Goal: Task Accomplishment & Management: Use online tool/utility

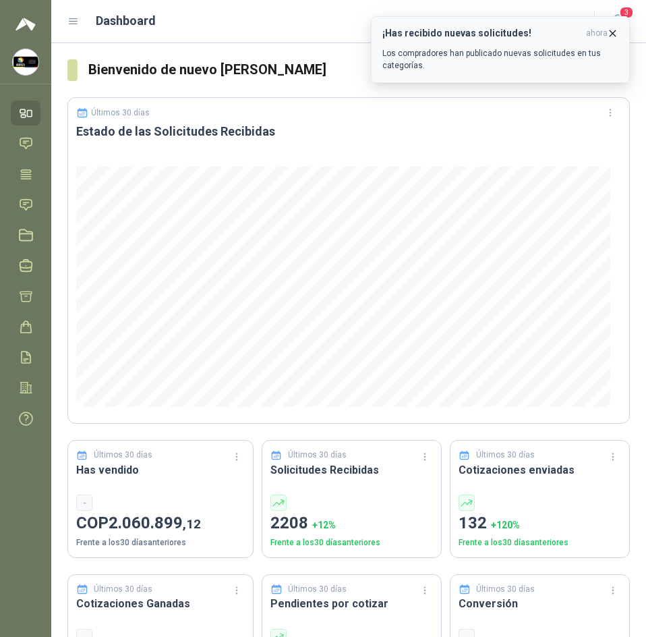
click at [615, 26] on button "¡Has recibido nuevas solicitudes! ahora Los compradores han publicado nuevas so…" at bounding box center [500, 49] width 259 height 67
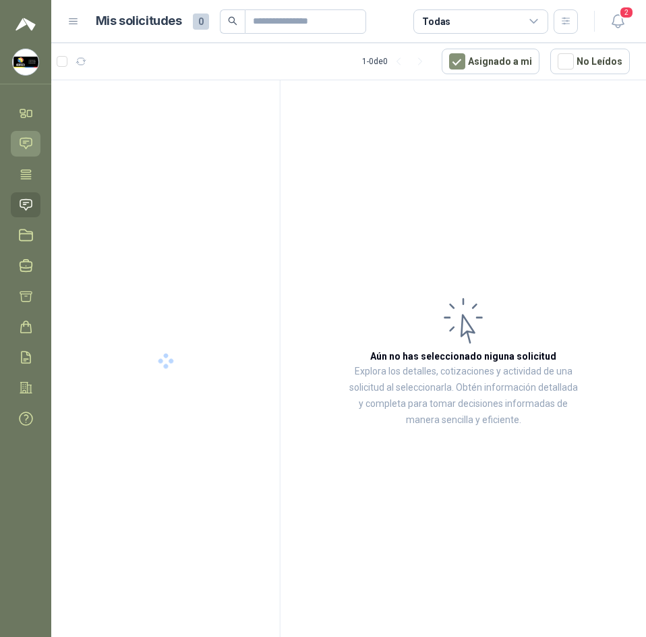
click at [24, 134] on link "Chat" at bounding box center [26, 143] width 30 height 25
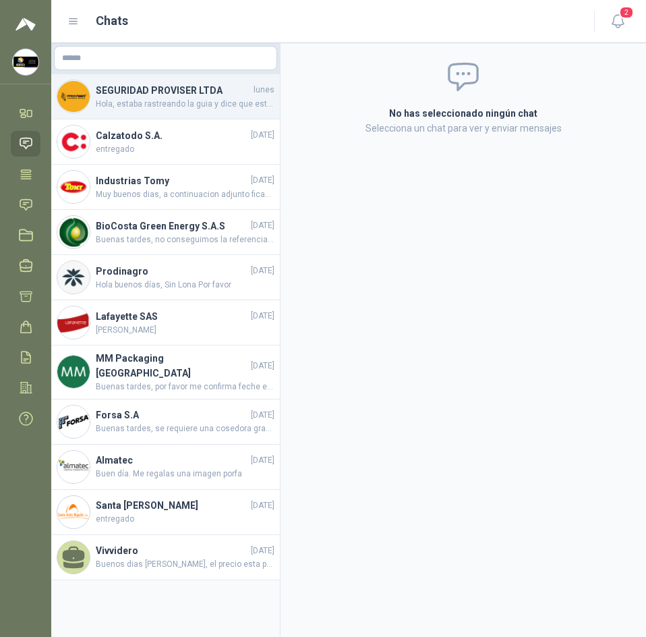
click at [196, 96] on h4 "SEGURIDAD PROVISER LTDA" at bounding box center [173, 90] width 155 height 15
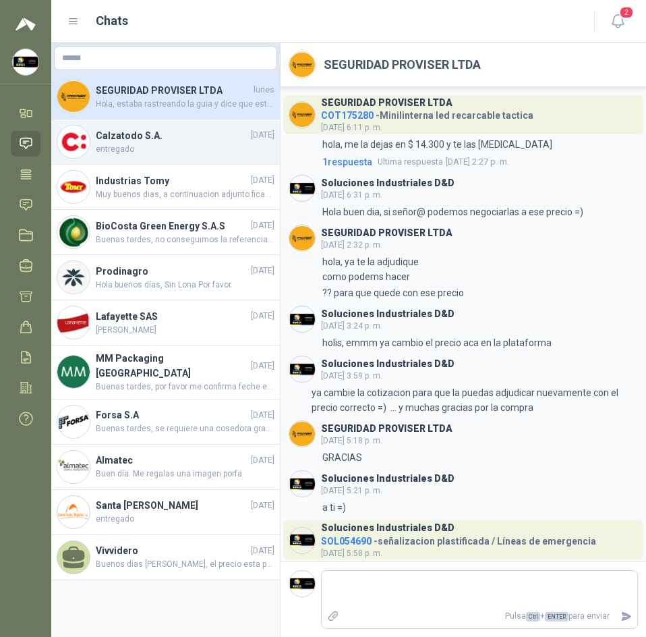
scroll to position [316, 0]
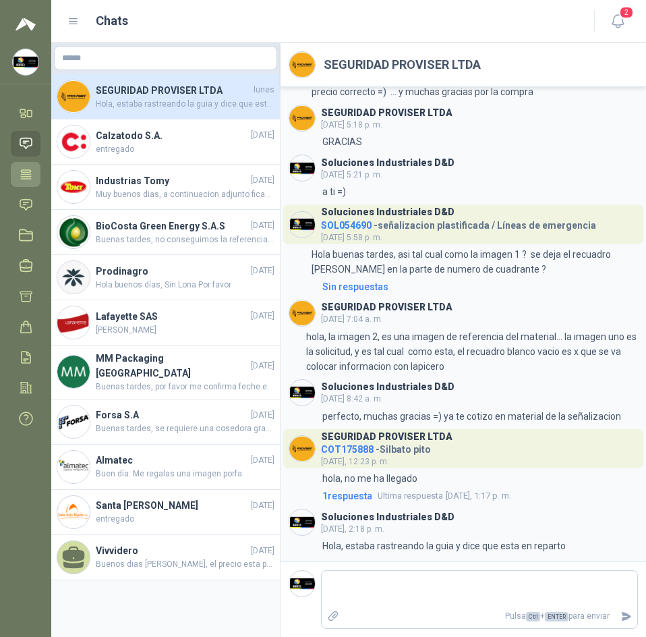
click at [28, 169] on icon at bounding box center [26, 174] width 14 height 14
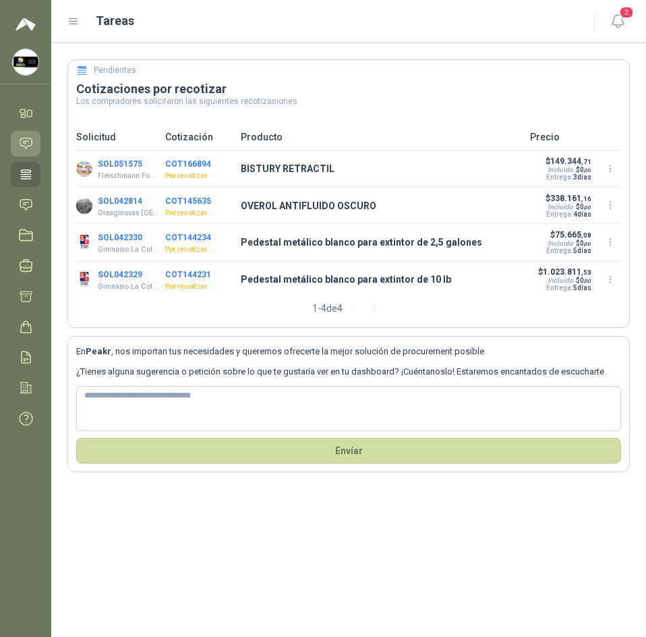
click at [19, 139] on icon at bounding box center [26, 143] width 14 height 14
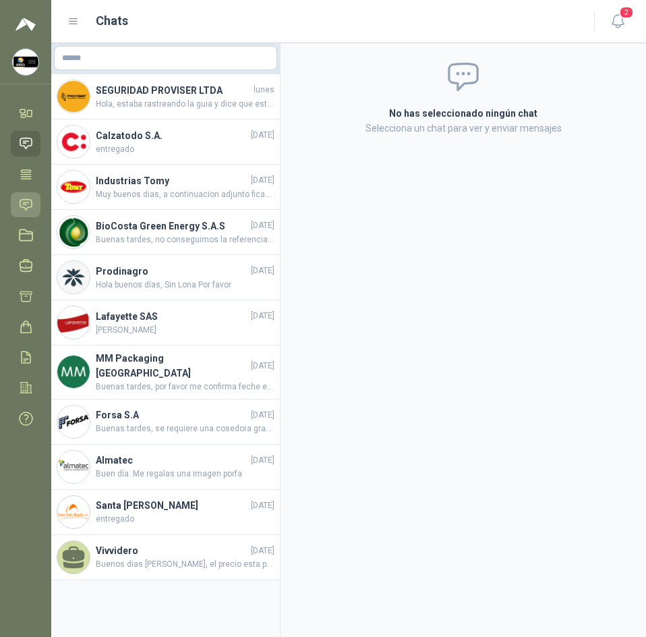
click at [25, 210] on icon at bounding box center [26, 205] width 14 height 14
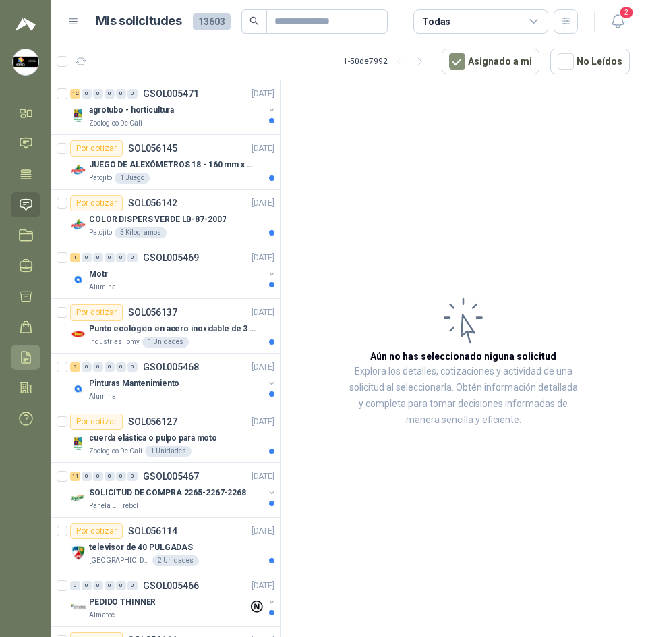
click at [21, 353] on icon at bounding box center [26, 357] width 14 height 14
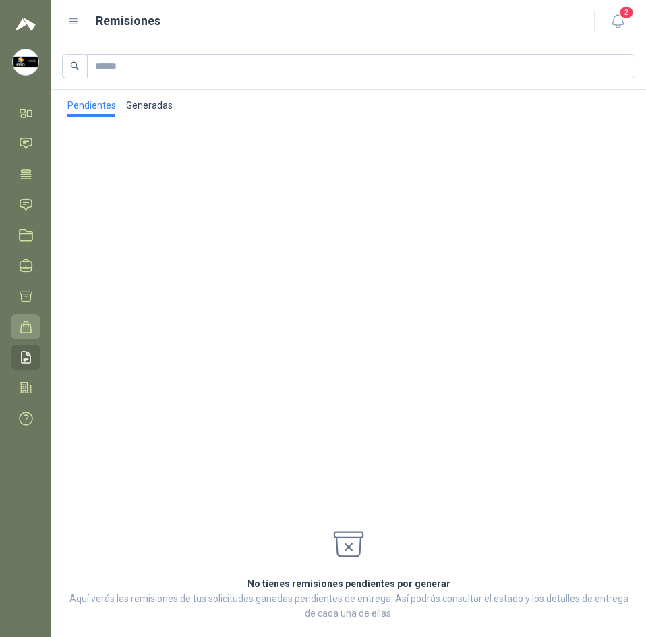
click at [18, 325] on link "Órdenes de Compra" at bounding box center [26, 326] width 30 height 25
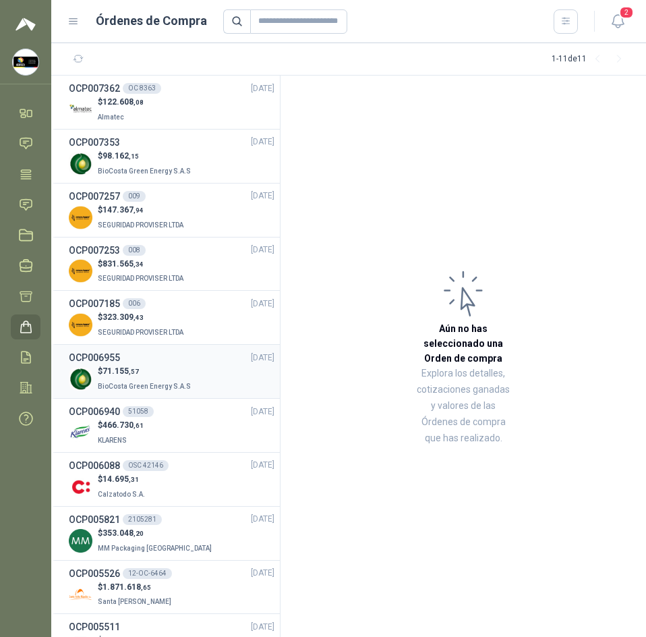
scroll to position [49, 0]
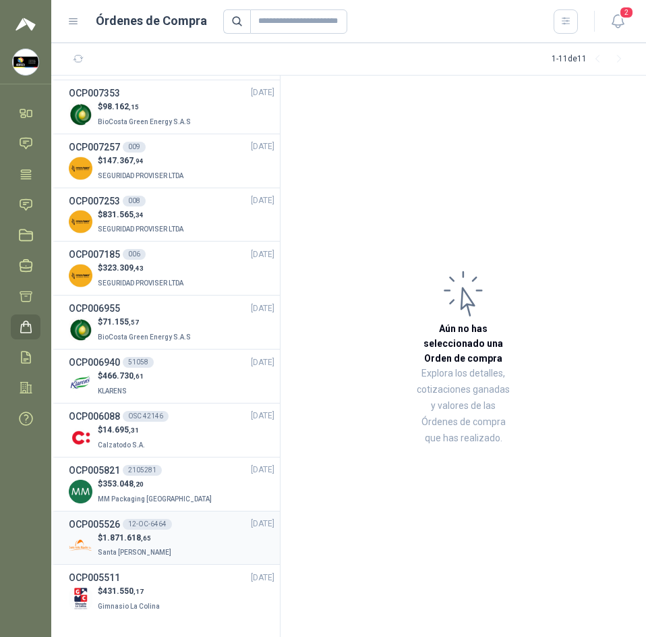
click at [207, 542] on div "$ 1.871.618 ,65 Santa Anita Napoles" at bounding box center [172, 546] width 206 height 28
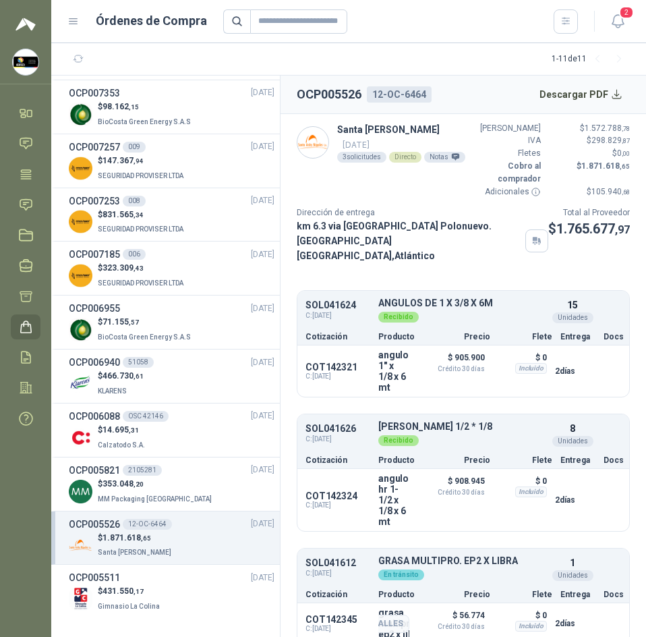
scroll to position [22, 0]
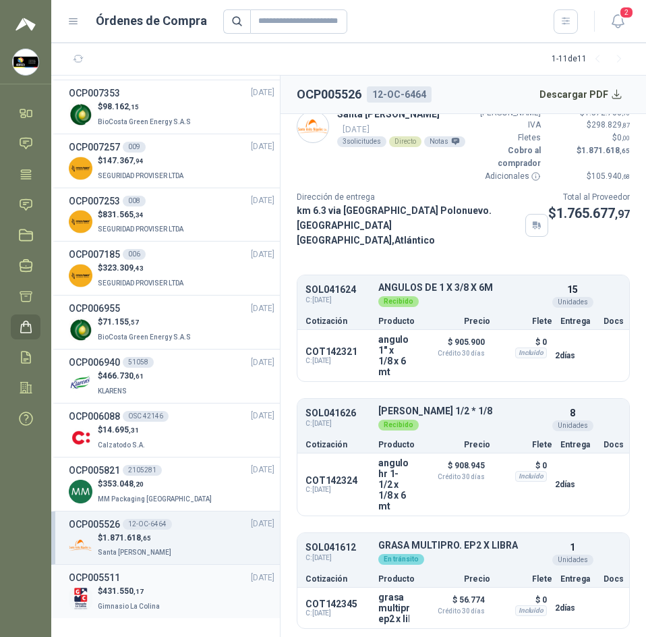
click at [161, 590] on div "$ 431.550 ,17 Gimnasio La Colina" at bounding box center [172, 599] width 206 height 28
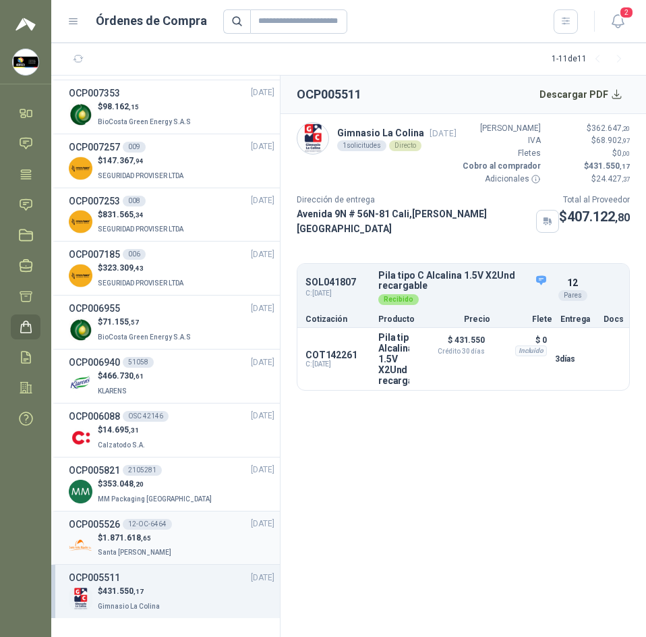
click at [190, 532] on div "$ 1.871.618 ,65 Santa Anita Napoles" at bounding box center [172, 546] width 206 height 28
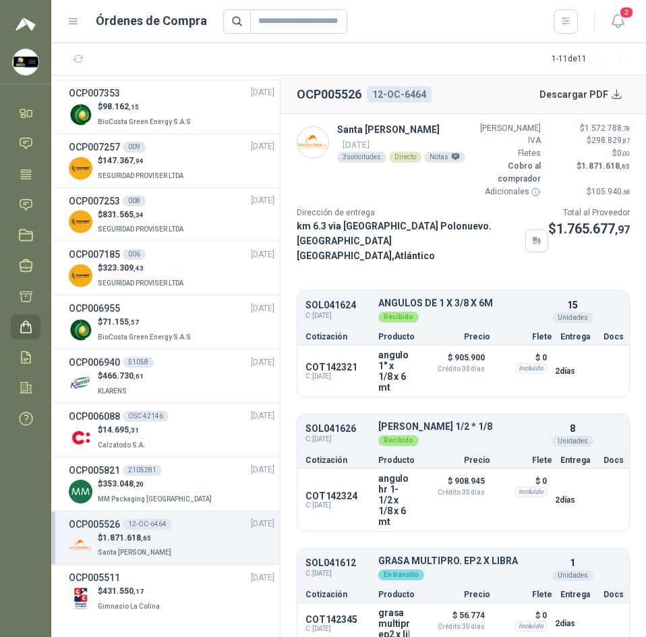
scroll to position [22, 0]
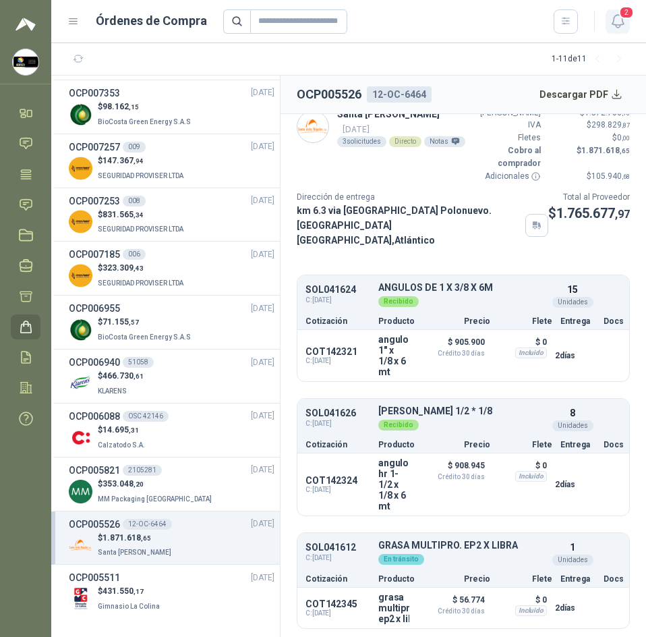
click at [613, 17] on icon "button" at bounding box center [618, 21] width 17 height 17
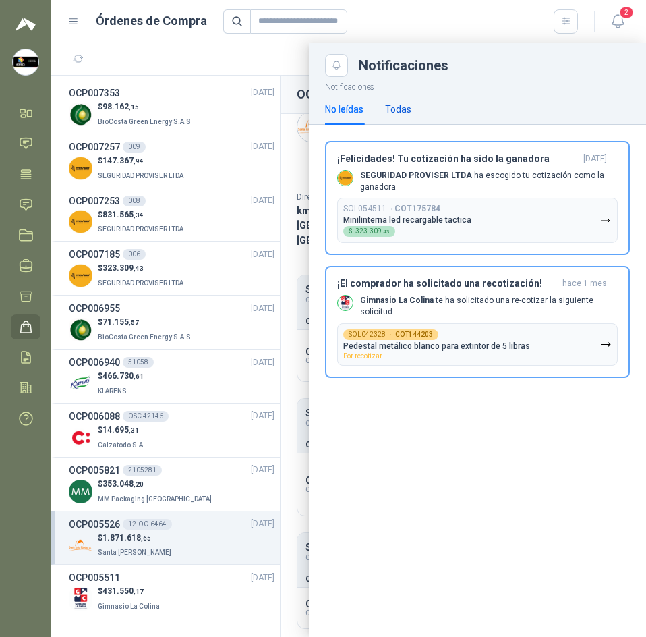
click at [397, 105] on div "Todas" at bounding box center [398, 109] width 26 height 15
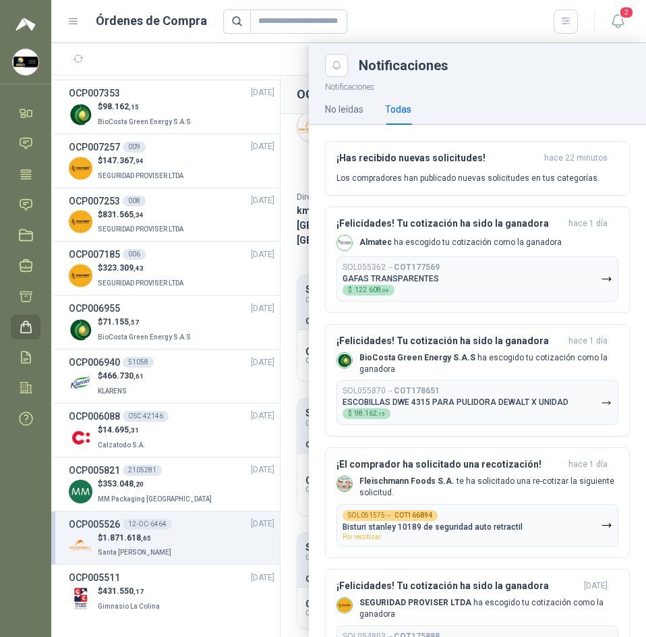
click at [216, 79] on div at bounding box center [348, 340] width 595 height 594
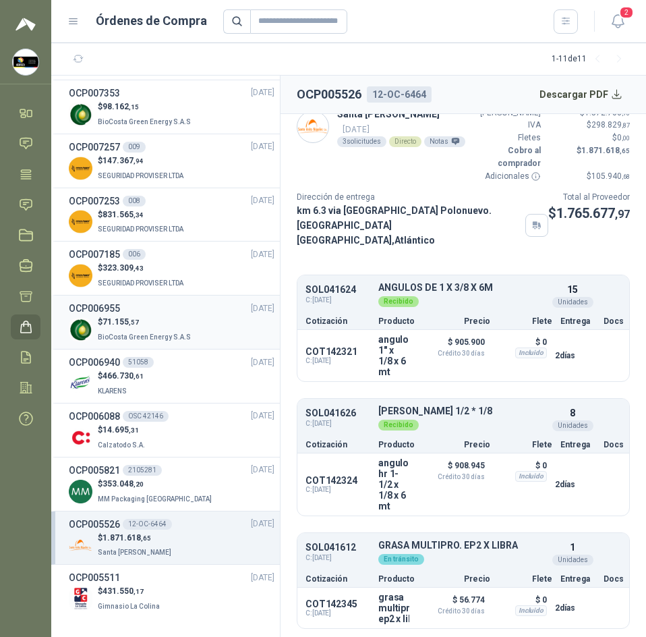
click at [221, 338] on div "$ 71.155 ,57 BioCosta Green Energy S.A.S" at bounding box center [172, 330] width 206 height 28
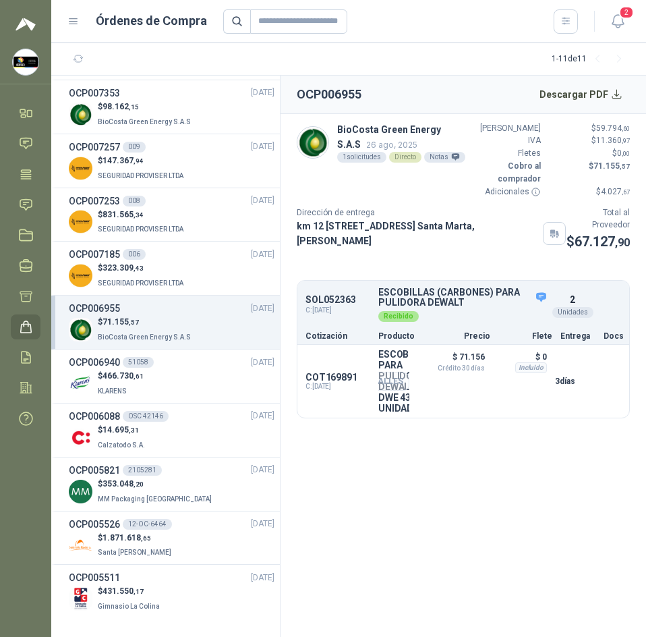
click at [392, 391] on button "Detalles" at bounding box center [377, 381] width 63 height 18
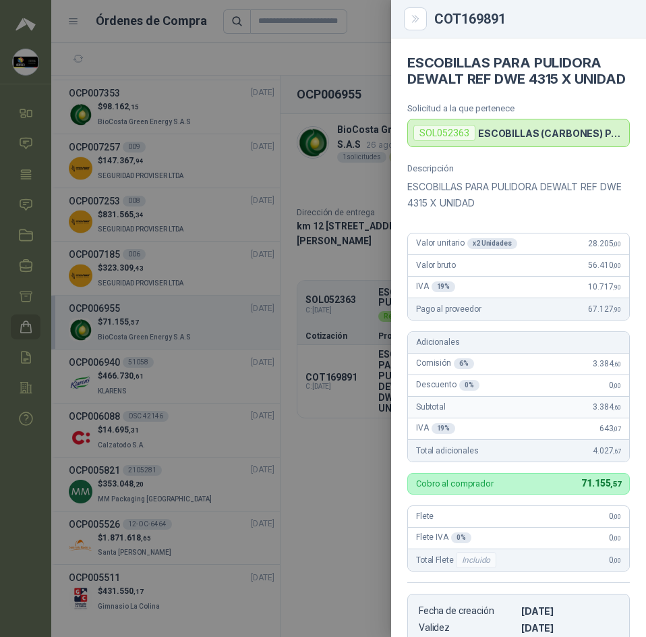
click at [304, 482] on div at bounding box center [323, 318] width 646 height 637
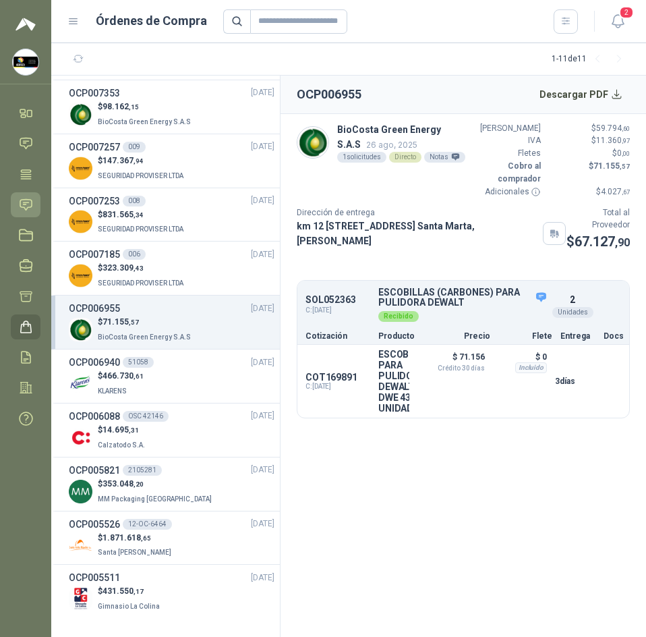
click at [22, 195] on link "Solicitudes" at bounding box center [26, 204] width 30 height 25
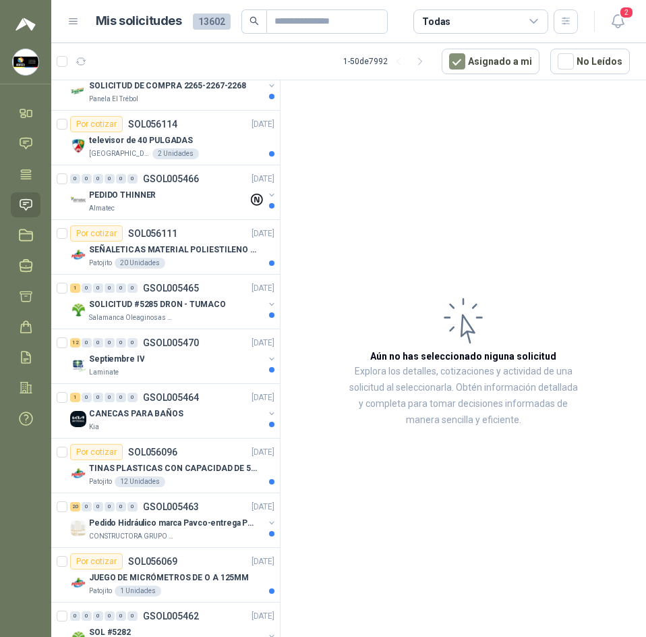
scroll to position [405, 0]
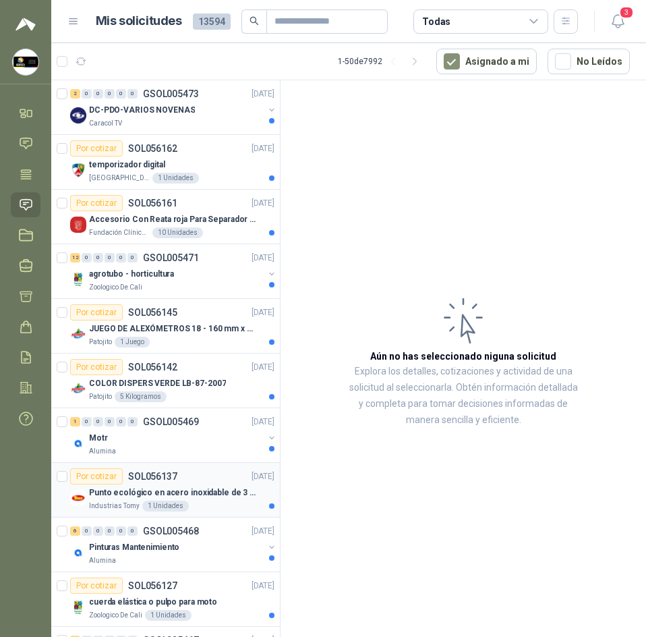
click at [161, 483] on div "Por cotizar SOL056137" at bounding box center [123, 476] width 107 height 16
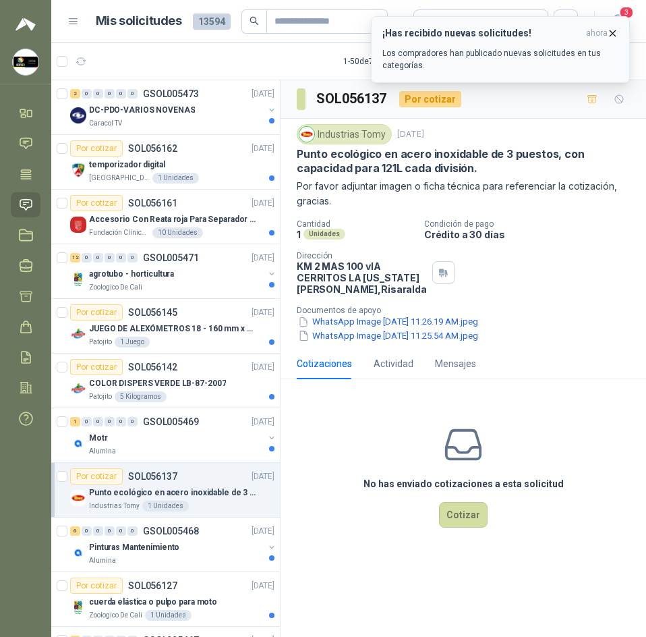
click at [609, 28] on icon "button" at bounding box center [612, 33] width 11 height 11
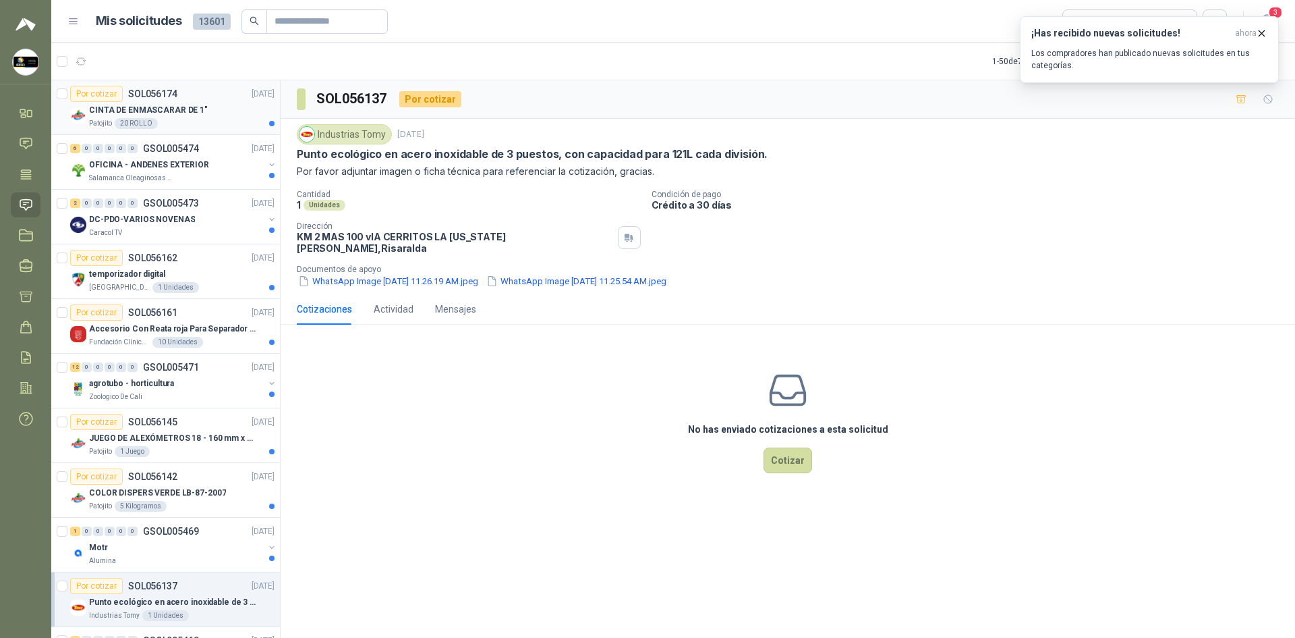
click at [148, 109] on p "CINTA DE ENMASCARAR DE 1"" at bounding box center [148, 110] width 119 height 13
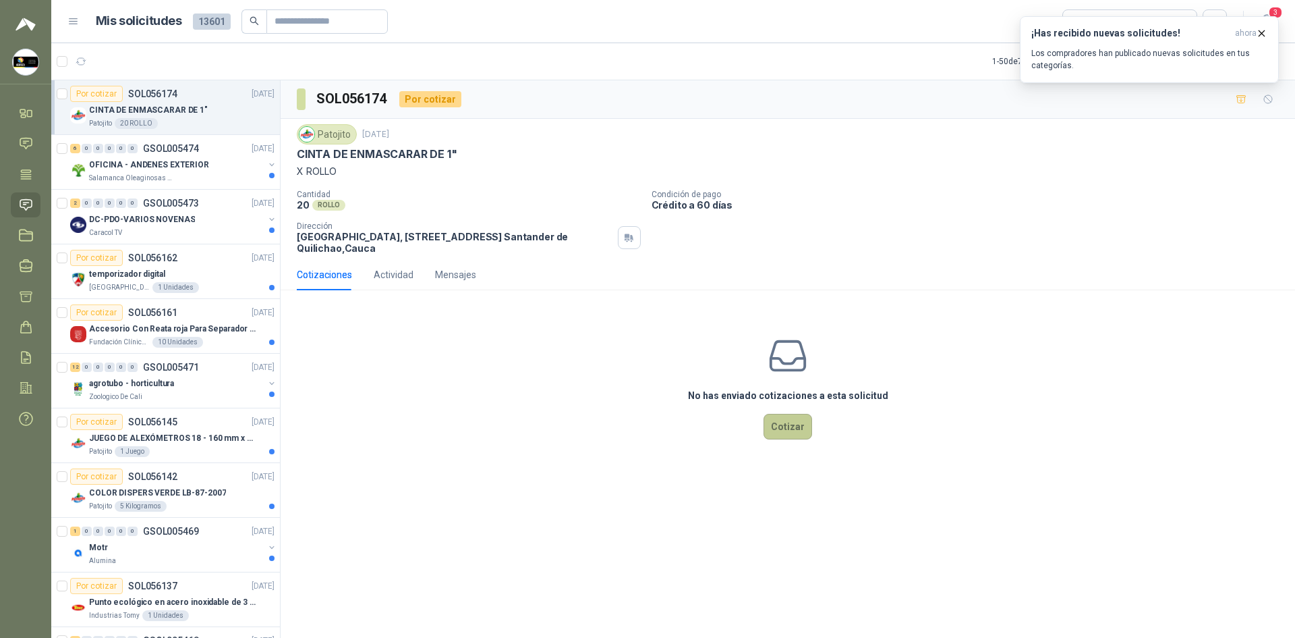
click at [646, 426] on button "Cotizar" at bounding box center [788, 427] width 49 height 26
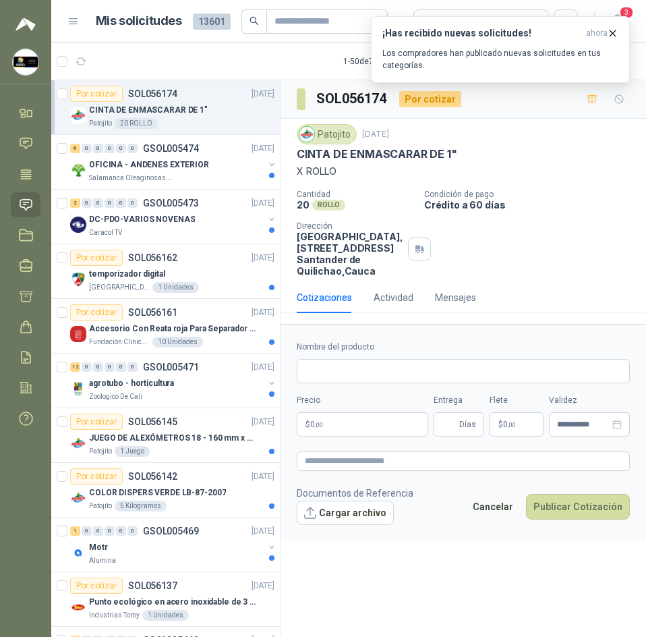
click at [358, 161] on p "CINTA DE ENMASCARAR DE 1"" at bounding box center [377, 154] width 161 height 14
click at [366, 157] on p "CINTA DE ENMASCARAR DE 1"" at bounding box center [377, 154] width 161 height 14
copy p "CINTA DE ENMASCARAR DE 1""
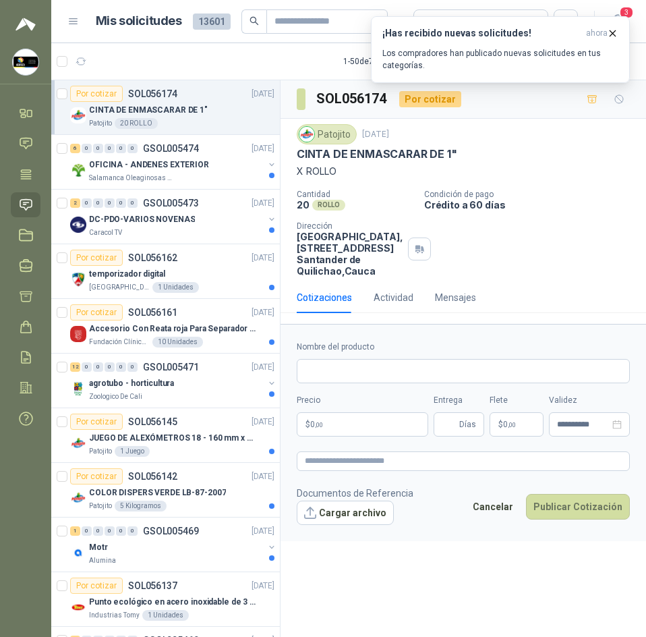
click at [338, 96] on h3 "SOL056174" at bounding box center [352, 98] width 72 height 21
copy h3 "SOL056174"
click at [428, 156] on p "CINTA DE ENMASCARAR DE 1"" at bounding box center [377, 154] width 161 height 14
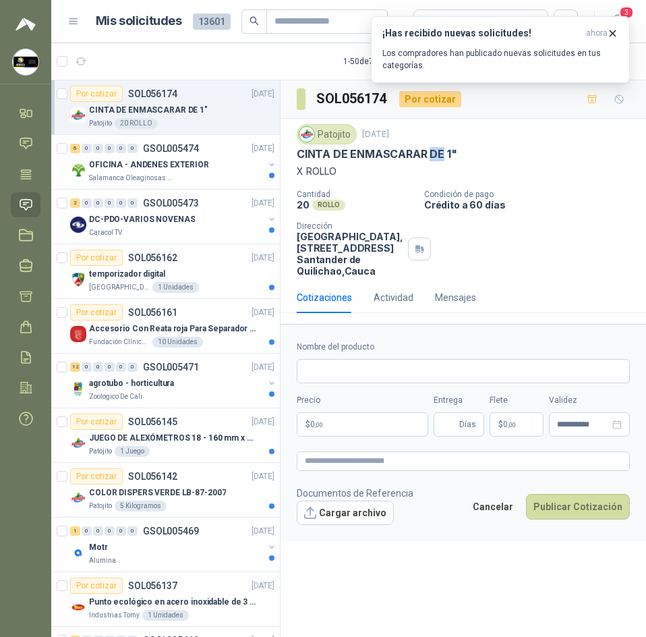
click at [428, 156] on p "CINTA DE ENMASCARAR DE 1"" at bounding box center [377, 154] width 161 height 14
copy p "CINTA DE ENMASCARAR DE 1""
click at [364, 383] on input "Nombre del producto" at bounding box center [463, 371] width 333 height 24
paste input "**********"
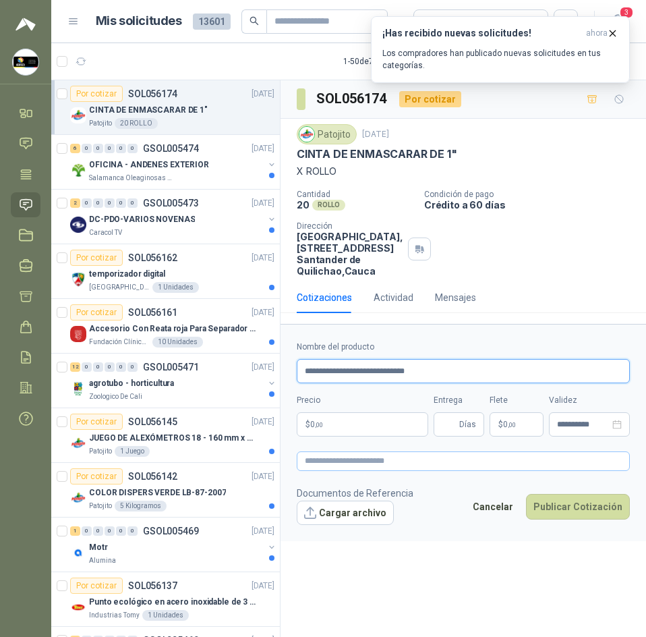
type input "**********"
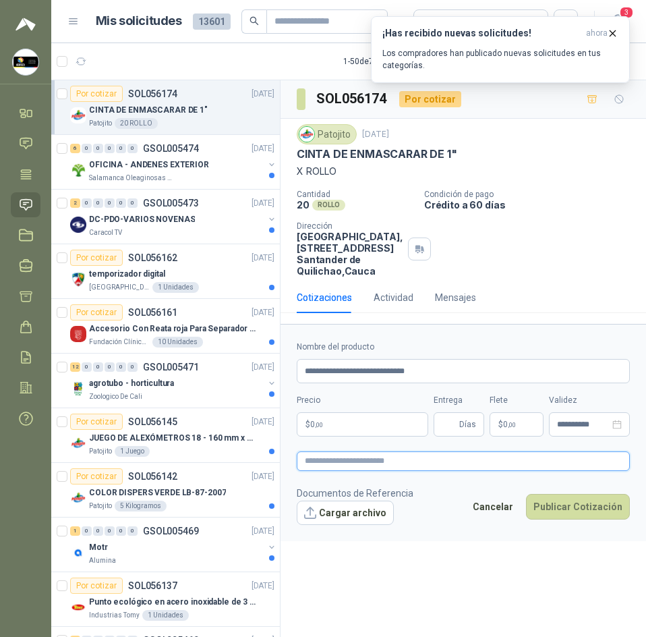
click at [370, 471] on textarea at bounding box center [463, 461] width 333 height 20
paste textarea "**********"
type textarea "**********"
click at [399, 422] on div "Precio $ 0 ,00" at bounding box center [363, 415] width 132 height 43
click at [403, 428] on body "Sandra Delgado Soluciones Industriales D&D Inicio Chat Tareas Solicitudes Licit…" at bounding box center [323, 318] width 646 height 637
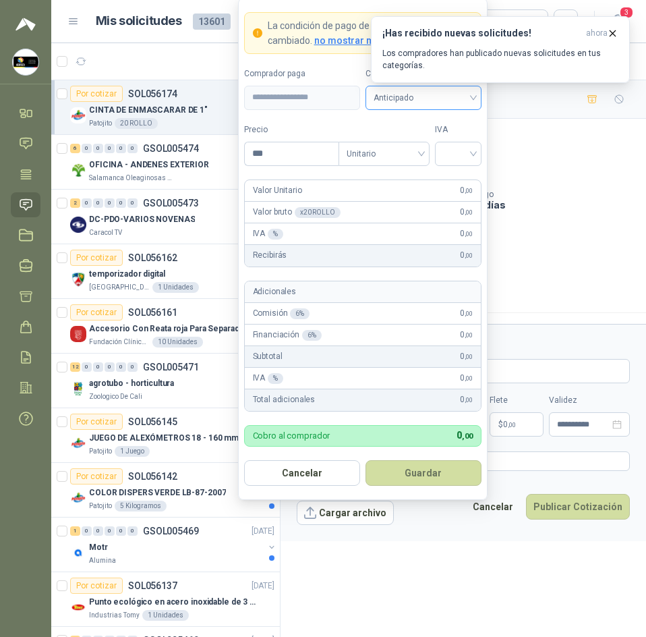
drag, startPoint x: 448, startPoint y: 96, endPoint x: 451, endPoint y: 103, distance: 7.3
click at [448, 96] on span "Anticipado" at bounding box center [424, 98] width 100 height 20
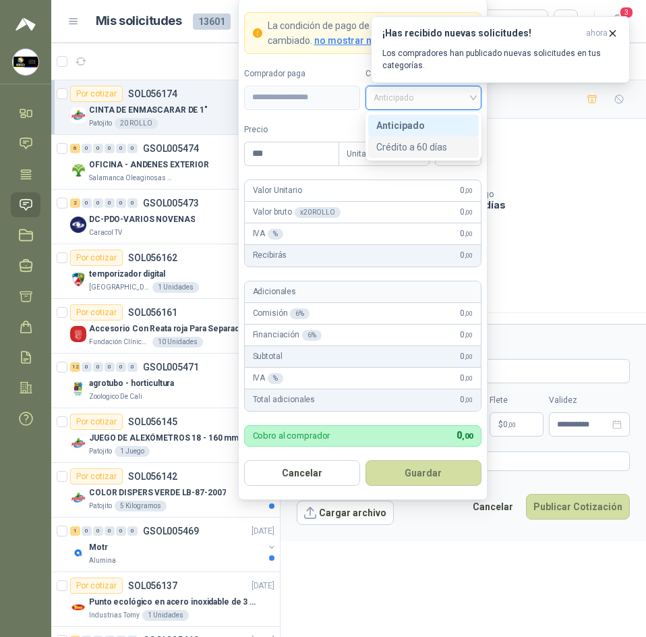
click at [444, 140] on div "Crédito a 60 días" at bounding box center [423, 147] width 94 height 15
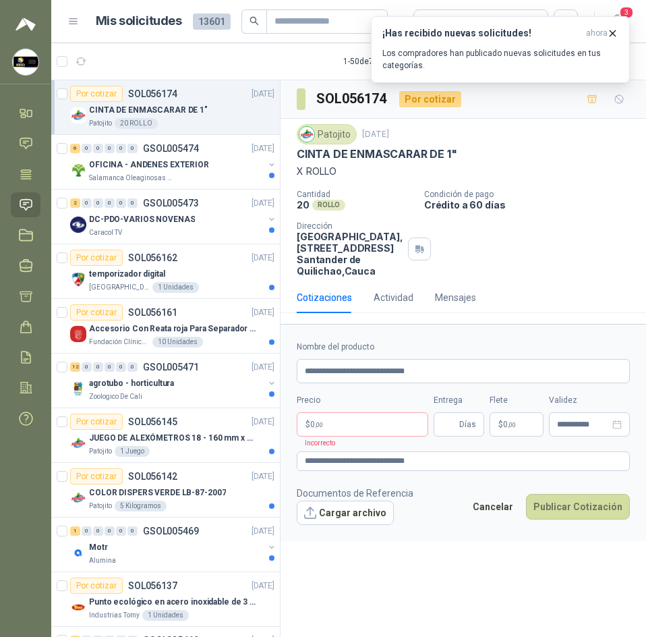
click at [582, 145] on div "Patojito 16 sept, 2025 CINTA DE ENMASCARAR DE 1" X ROLLO" at bounding box center [463, 151] width 333 height 55
click at [397, 431] on body "Sandra Delgado Soluciones Industriales D&D Inicio Chat Tareas Solicitudes Licit…" at bounding box center [323, 318] width 646 height 637
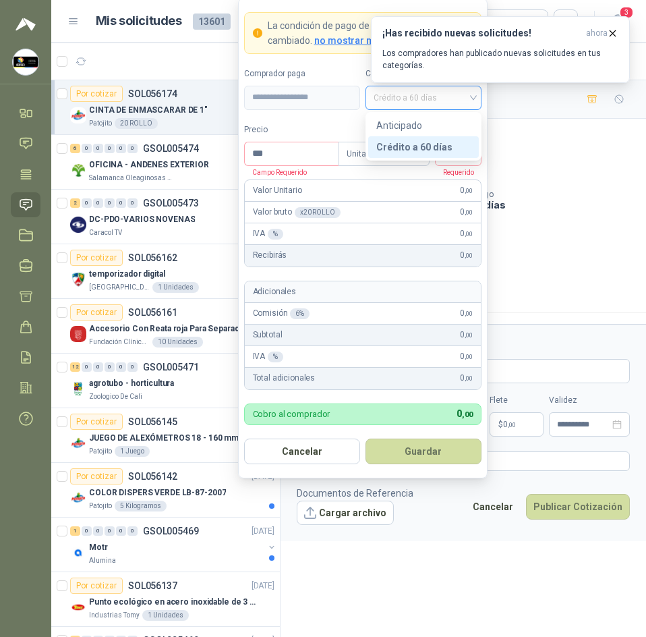
click at [436, 101] on span "Crédito a 60 días" at bounding box center [424, 98] width 100 height 20
click at [317, 127] on label "Precio" at bounding box center [291, 129] width 94 height 13
click at [317, 142] on input "***" at bounding box center [292, 153] width 94 height 23
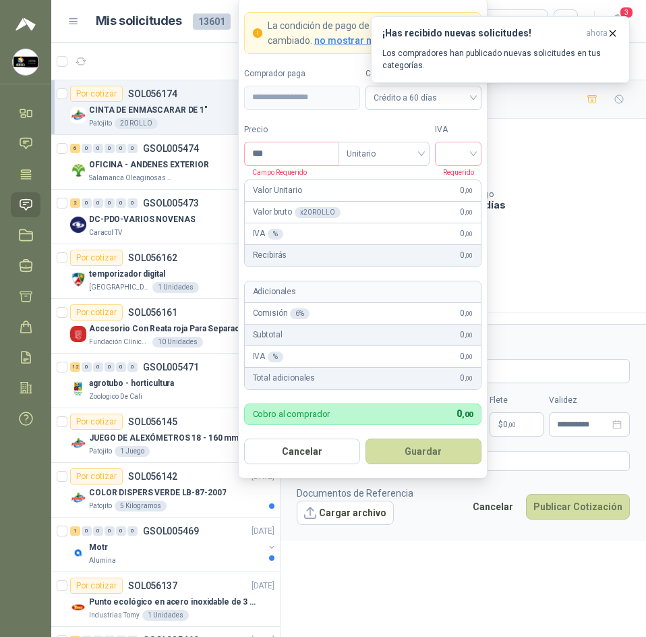
click at [396, 118] on form "**********" at bounding box center [363, 238] width 250 height 480
click at [304, 150] on input "***" at bounding box center [292, 153] width 94 height 23
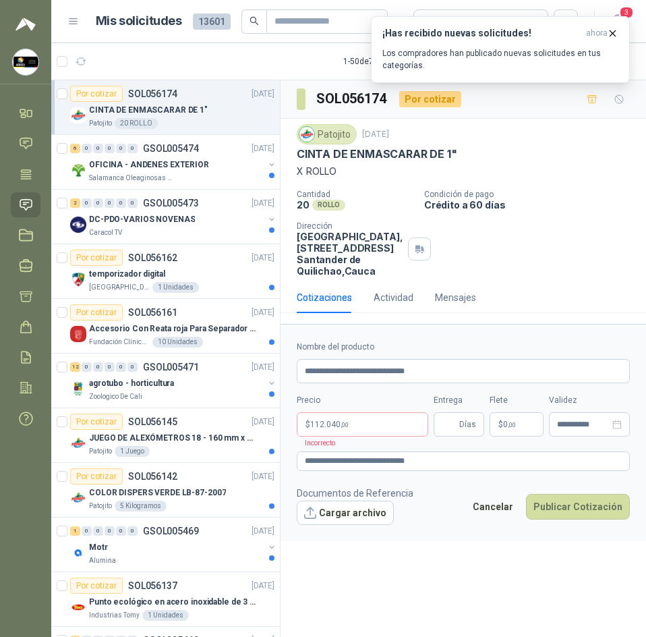
drag, startPoint x: 614, startPoint y: 240, endPoint x: 593, endPoint y: 239, distance: 20.9
click at [613, 240] on div "Cantidad 20 ROLLO Condición de pago Crédito a 60 días Dirección Parque Industri…" at bounding box center [463, 233] width 333 height 87
click at [385, 436] on body "Sandra Delgado Soluciones Industriales D&D Inicio Chat Tareas Solicitudes Licit…" at bounding box center [323, 318] width 646 height 637
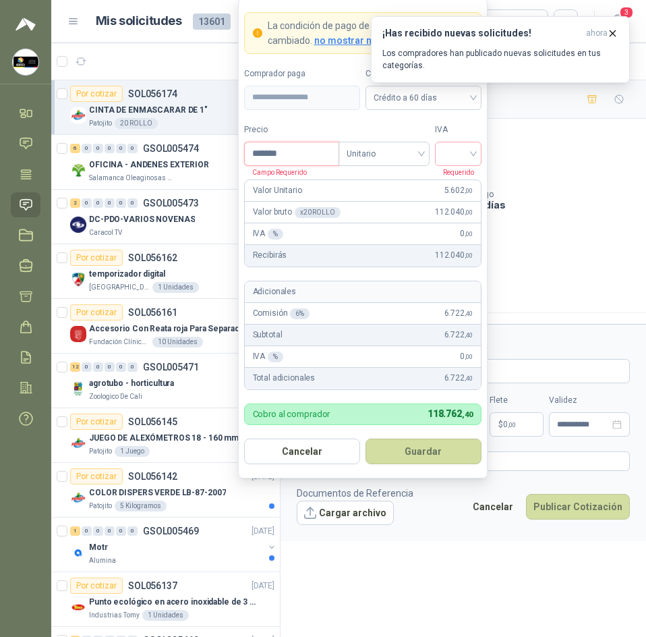
click at [298, 149] on input "*******" at bounding box center [292, 153] width 94 height 23
drag, startPoint x: 320, startPoint y: 144, endPoint x: 233, endPoint y: 163, distance: 88.9
click at [233, 163] on body "Sandra Delgado Soluciones Industriales D&D Inicio Chat Tareas Solicitudes Licit…" at bounding box center [323, 318] width 646 height 637
type input "*******"
click at [462, 154] on input "search" at bounding box center [458, 152] width 30 height 20
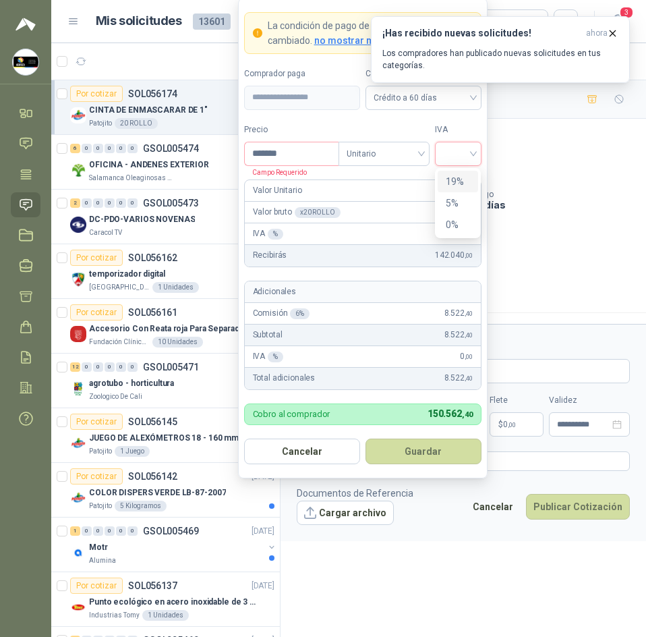
click at [462, 190] on div "19%" at bounding box center [458, 182] width 41 height 22
click at [443, 102] on span "Crédito a 60 días" at bounding box center [424, 98] width 100 height 20
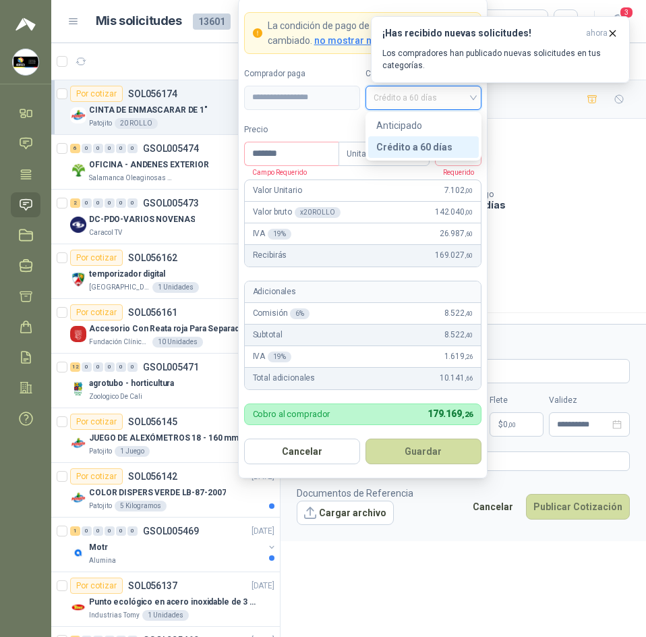
click at [435, 141] on div "Crédito a 60 días" at bounding box center [423, 147] width 94 height 15
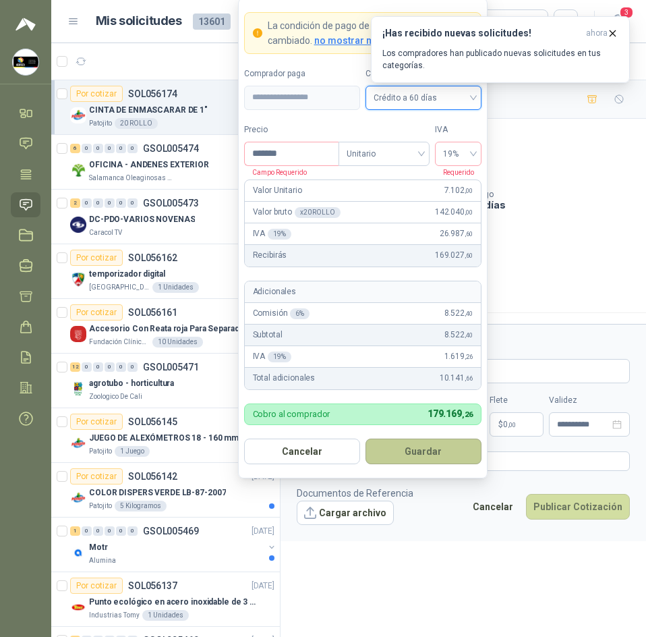
click at [418, 451] on button "Guardar" at bounding box center [424, 452] width 116 height 26
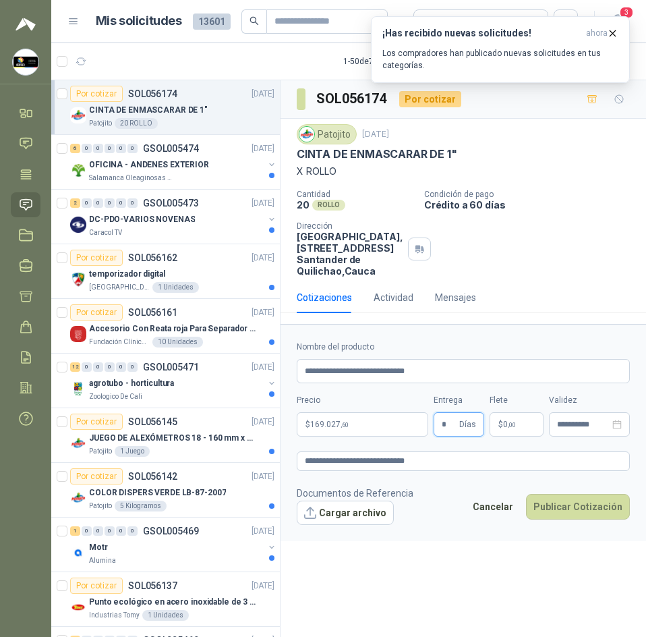
type input "*"
click at [344, 436] on body "Sandra Delgado Soluciones Industriales D&D Inicio Chat Tareas Solicitudes Licit…" at bounding box center [323, 318] width 646 height 637
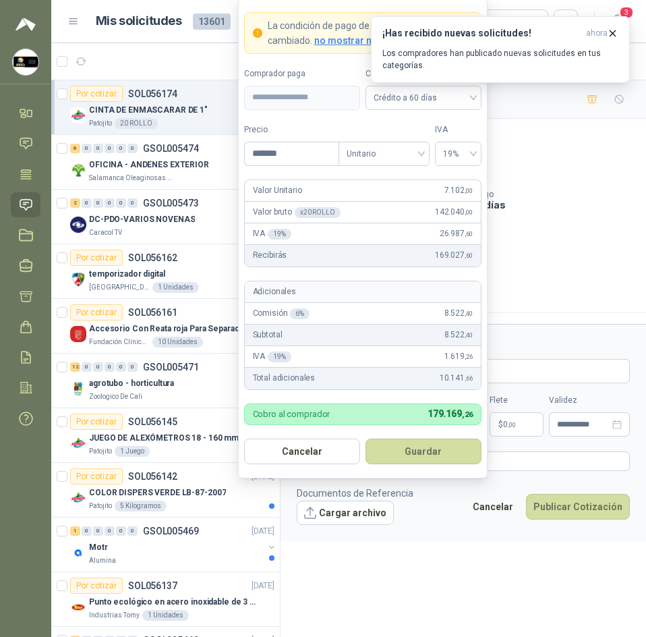
click at [593, 311] on div "Cotizaciones Actividad Mensajes" at bounding box center [463, 297] width 333 height 31
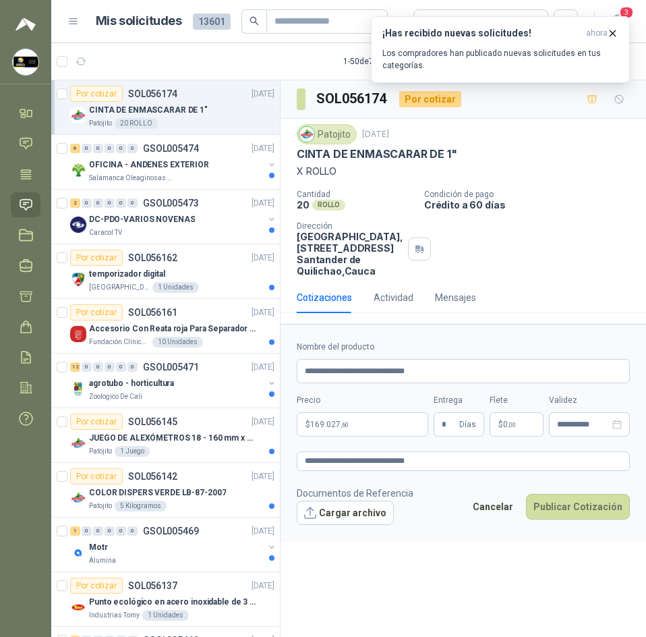
click at [504, 428] on p "$ 0 ,00" at bounding box center [517, 424] width 54 height 24
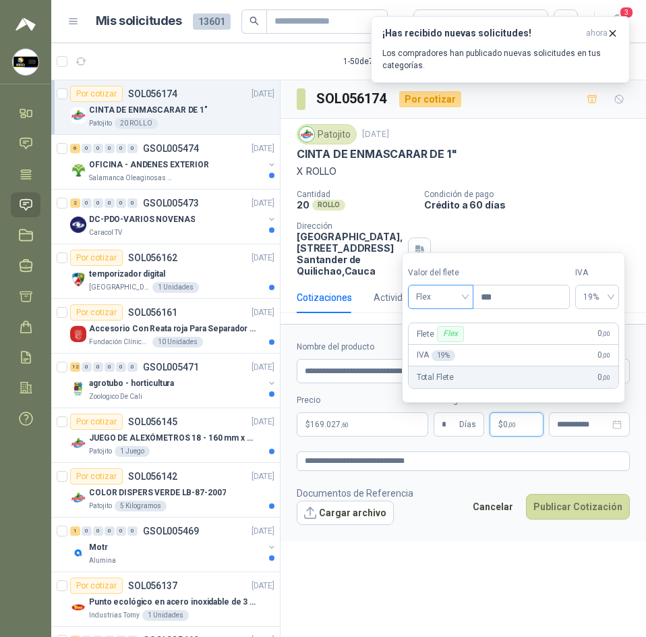
click at [463, 302] on span "Flex" at bounding box center [440, 297] width 49 height 20
click at [443, 346] on div "Incluido" at bounding box center [442, 346] width 47 height 15
click at [553, 514] on button "Publicar Cotización" at bounding box center [578, 507] width 104 height 26
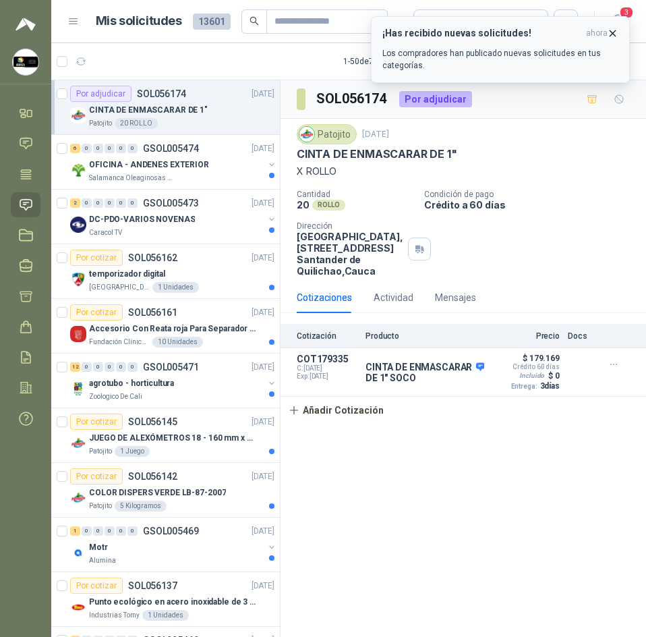
click at [613, 34] on icon "button" at bounding box center [612, 33] width 11 height 11
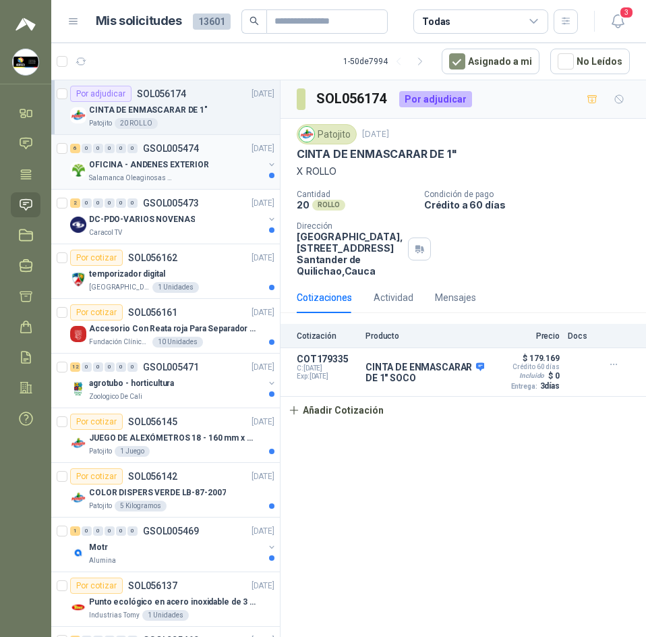
click at [230, 171] on div "OFICINA - ANDENES EXTERIOR" at bounding box center [176, 165] width 175 height 16
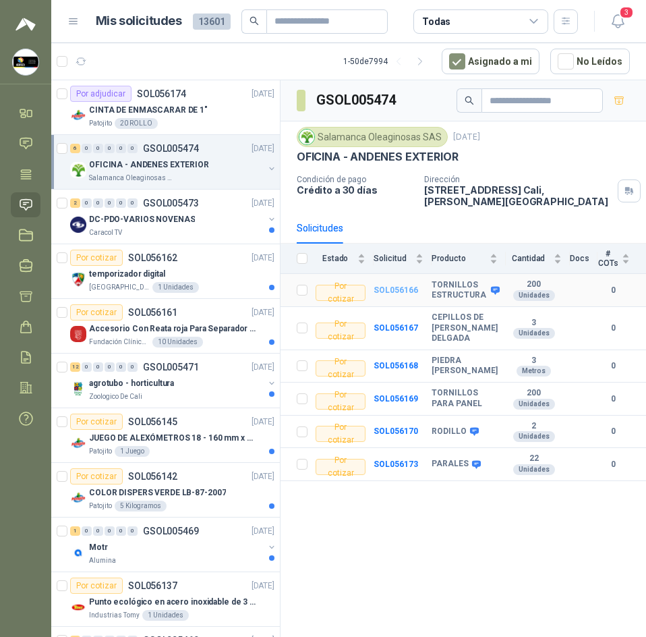
click at [393, 285] on b "SOL056166" at bounding box center [396, 289] width 45 height 9
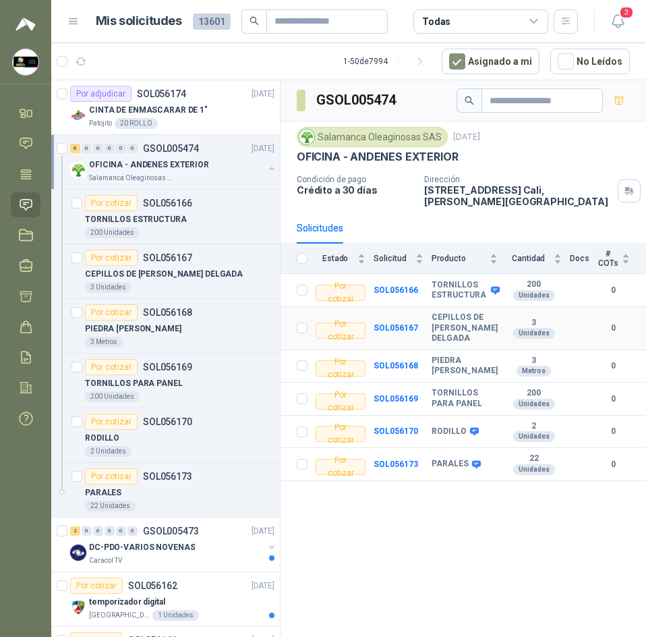
click at [450, 314] on b "CEPILLOS DE CERDA DE ACERO DELGADA" at bounding box center [465, 328] width 66 height 32
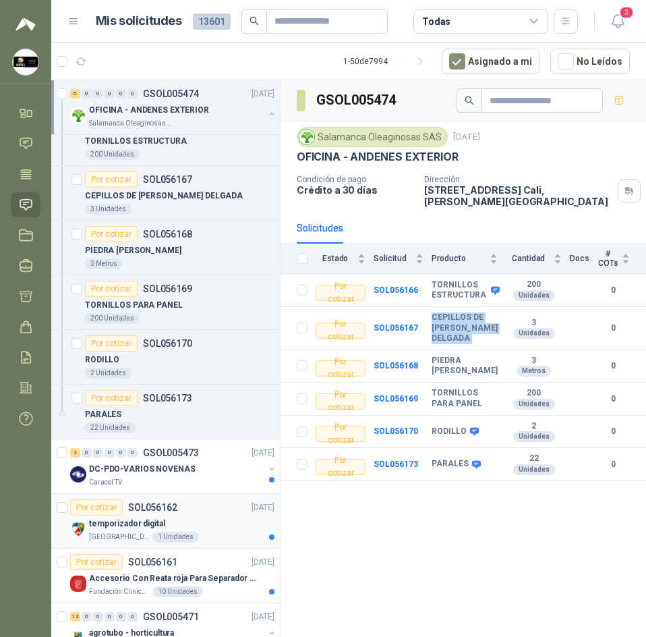
scroll to position [202, 0]
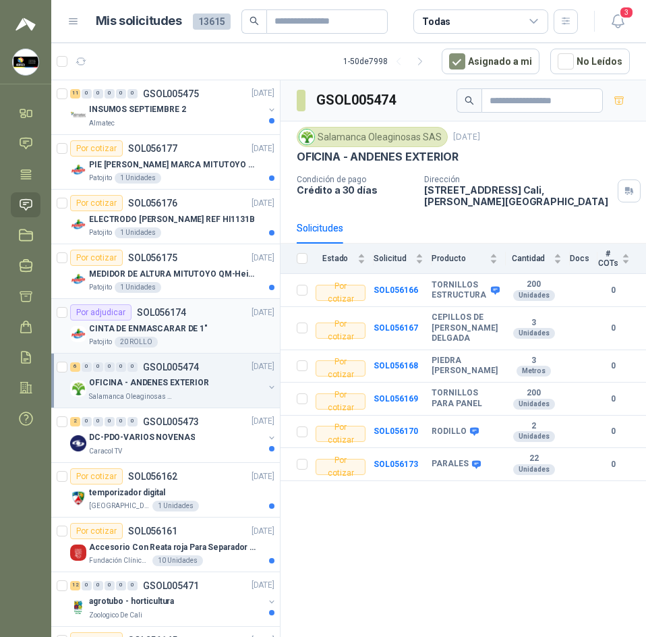
click at [197, 322] on p "CINTA DE ENMASCARAR DE 1"" at bounding box center [148, 328] width 119 height 13
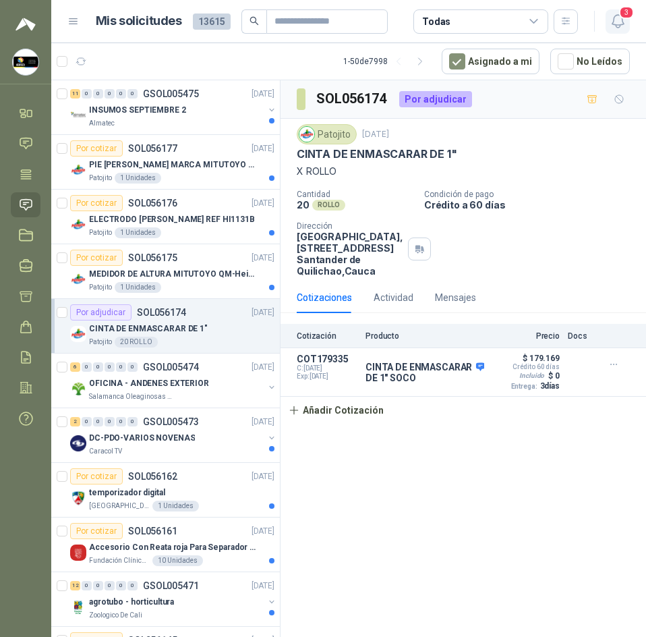
click at [625, 18] on span "3" at bounding box center [626, 12] width 15 height 13
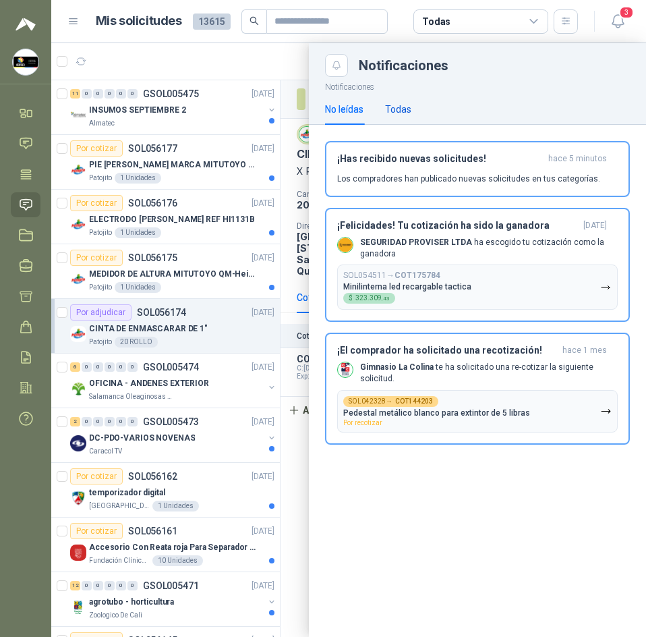
click at [409, 103] on div "Todas" at bounding box center [398, 109] width 26 height 15
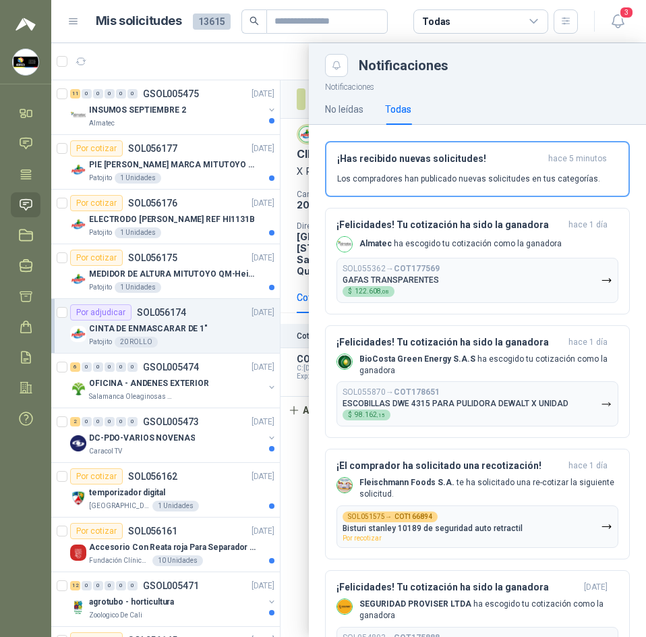
click at [215, 60] on div at bounding box center [348, 340] width 595 height 594
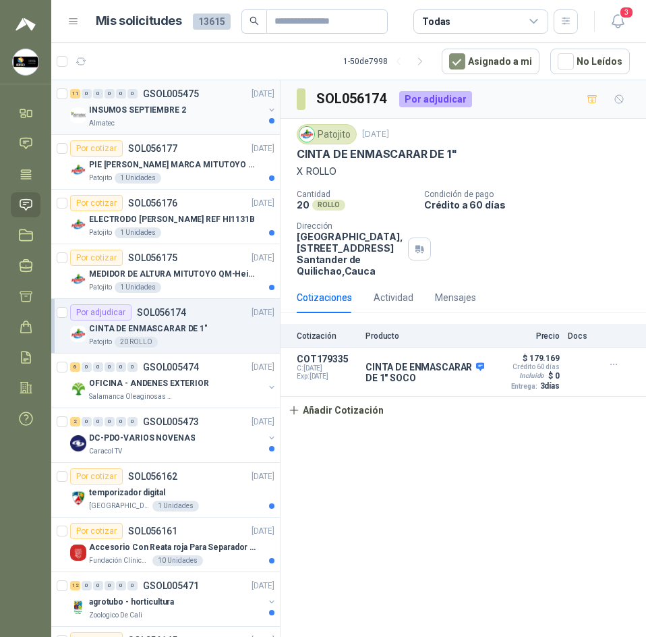
click at [205, 107] on div "INSUMOS SEPTIEMBRE 2" at bounding box center [176, 110] width 175 height 16
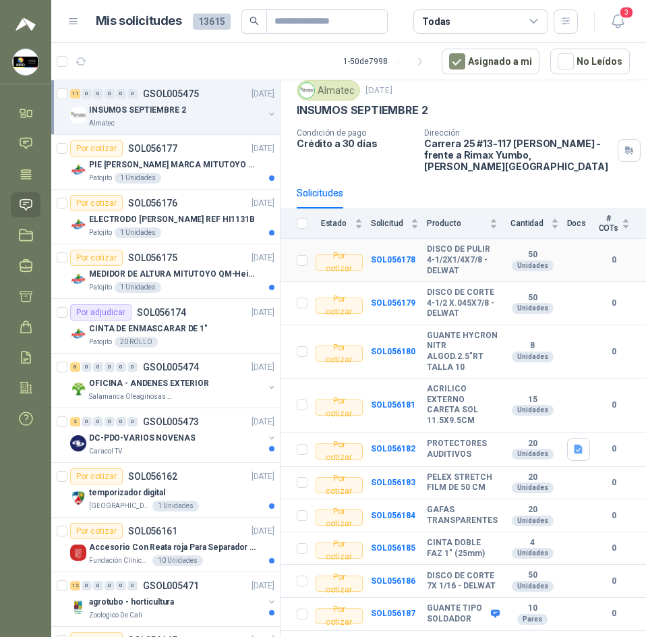
scroll to position [67, 0]
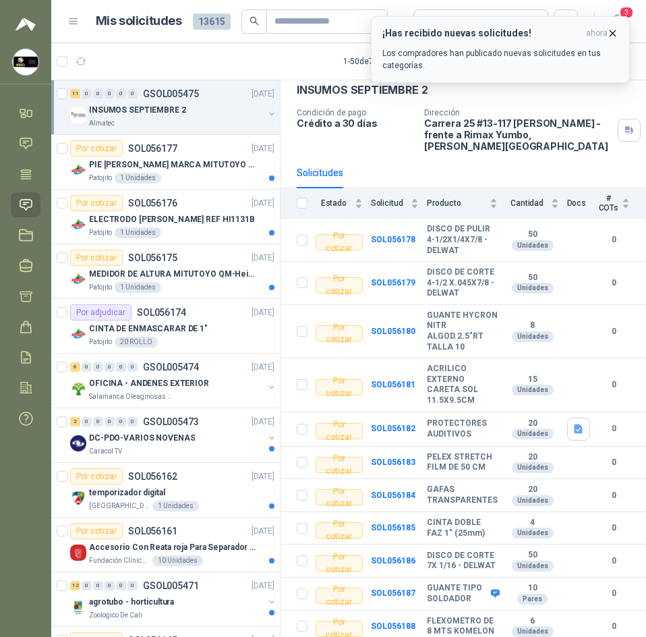
click at [612, 25] on button "¡Has recibido nuevas solicitudes! ahora Los compradores han publicado nuevas so…" at bounding box center [500, 49] width 259 height 67
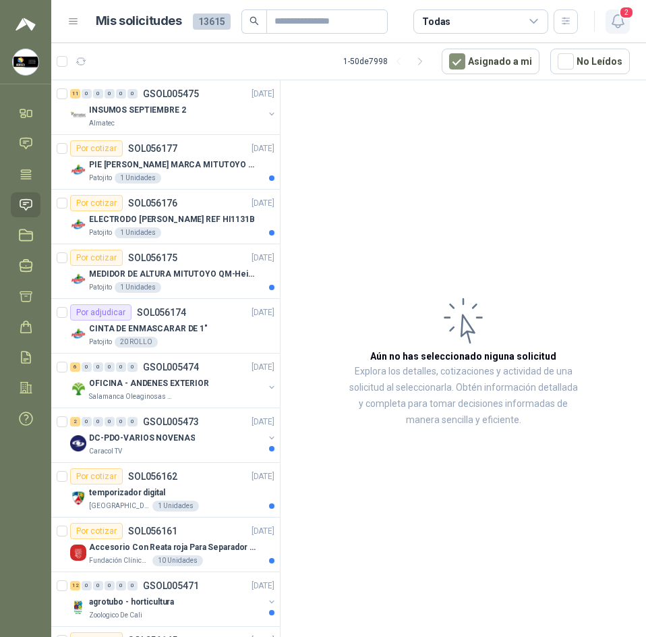
click at [619, 17] on span "2" at bounding box center [626, 12] width 15 height 13
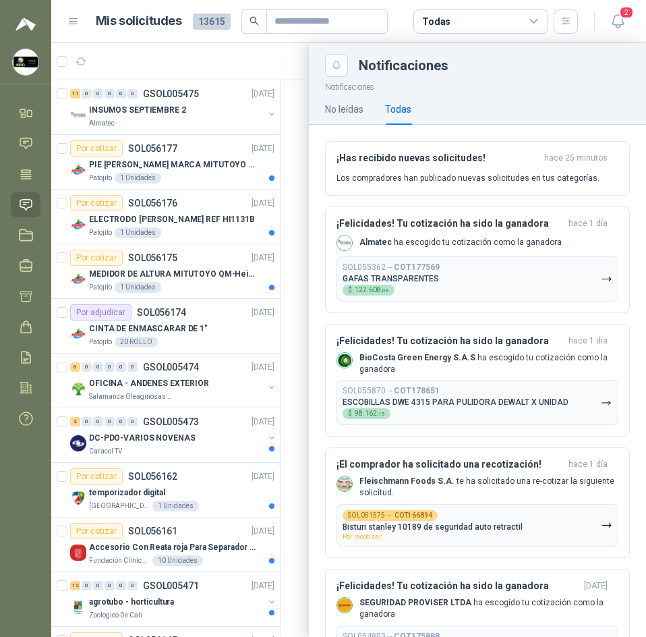
click at [412, 105] on div "No leídas Todas" at bounding box center [477, 109] width 305 height 31
click at [407, 106] on div "Todas" at bounding box center [398, 109] width 26 height 15
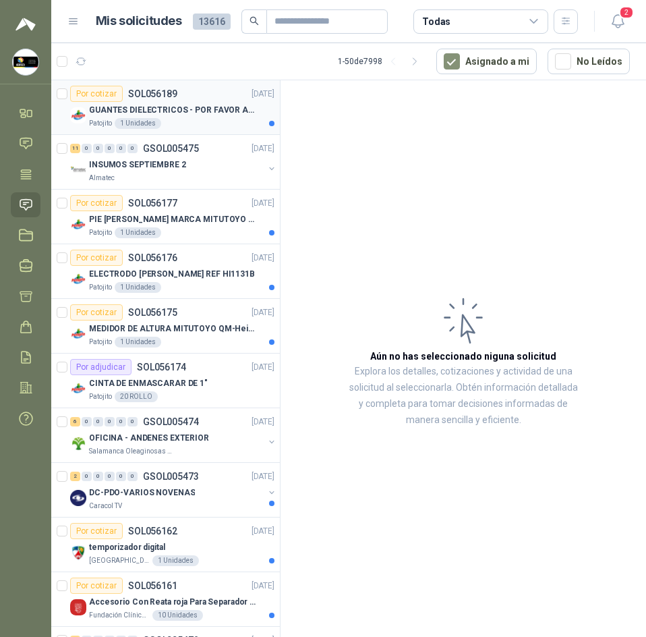
click at [178, 120] on div "Patojito 1 Unidades" at bounding box center [182, 123] width 186 height 11
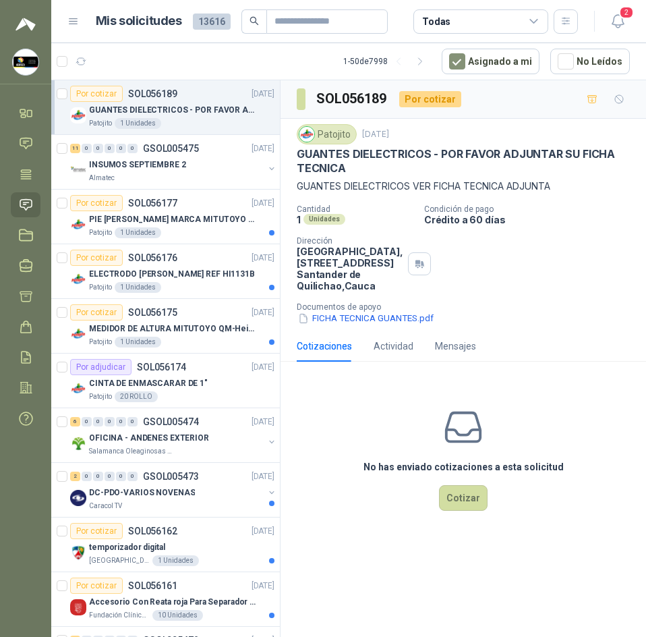
click at [318, 149] on p "GUANTES DIELECTRICOS - POR FAVOR ADJUNTAR SU FICHA TECNICA" at bounding box center [463, 161] width 333 height 29
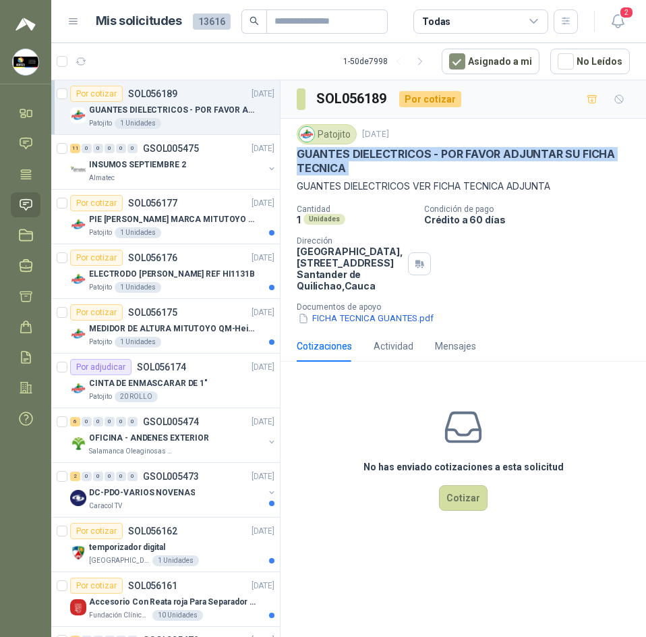
click at [318, 149] on p "GUANTES DIELECTRICOS - POR FAVOR ADJUNTAR SU FICHA TECNICA" at bounding box center [463, 161] width 333 height 29
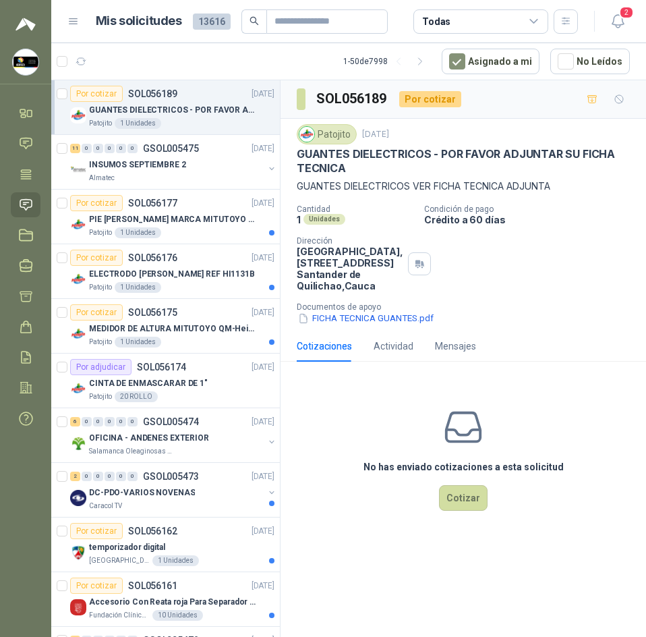
click at [292, 140] on div "Patojito [DATE] GUANTES DIELECTRICOS - POR FAVOR ADJUNTAR SU FICHA TECNICA GUAN…" at bounding box center [464, 225] width 366 height 212
click at [184, 213] on p "PIE [PERSON_NAME] MARCA MITUTOYO REF [PHONE_NUMBER]" at bounding box center [173, 219] width 168 height 13
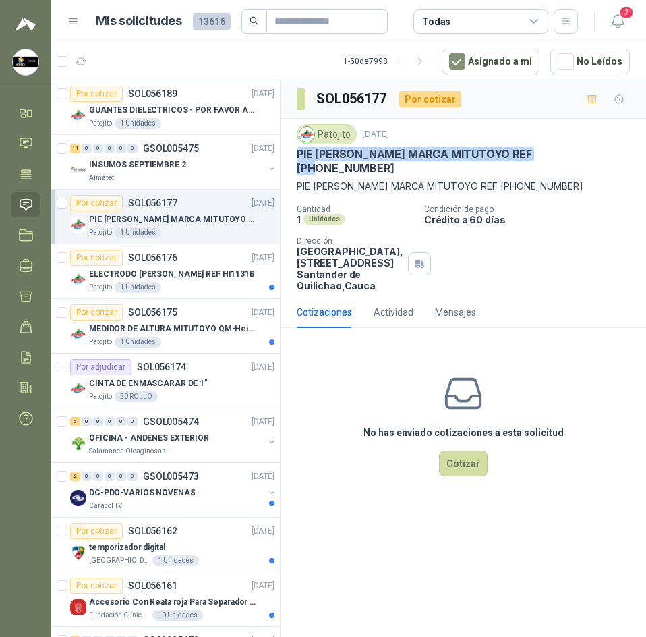
drag, startPoint x: 294, startPoint y: 152, endPoint x: 551, endPoint y: 159, distance: 256.5
click at [551, 159] on div "Patojito [DATE] PIE [PERSON_NAME] MARCA MITUTOYO REF [PHONE_NUMBER] PIE [PERSON…" at bounding box center [464, 208] width 366 height 178
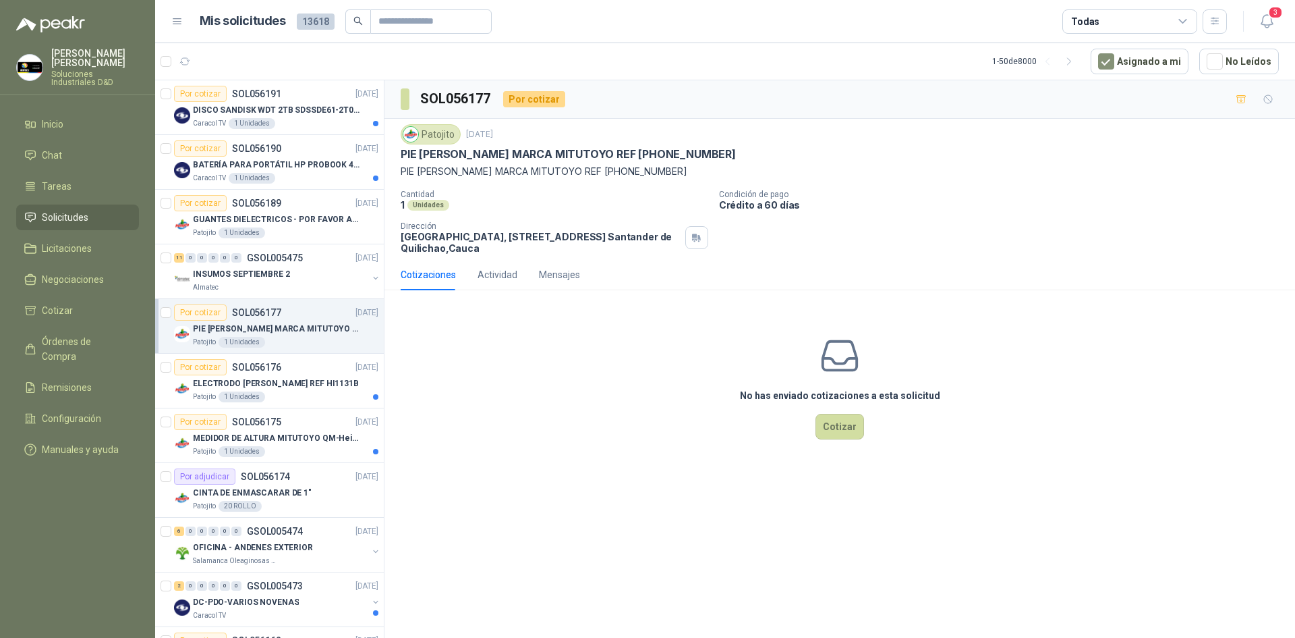
click at [574, 157] on p "PIE [PERSON_NAME] MARCA MITUTOYO REF [PHONE_NUMBER]" at bounding box center [568, 154] width 335 height 14
click at [574, 157] on p "PIE DE REY MARCA MITUTOYO REF 500-196-30" at bounding box center [568, 154] width 335 height 14
drag, startPoint x: 573, startPoint y: 157, endPoint x: 439, endPoint y: 395, distance: 273.4
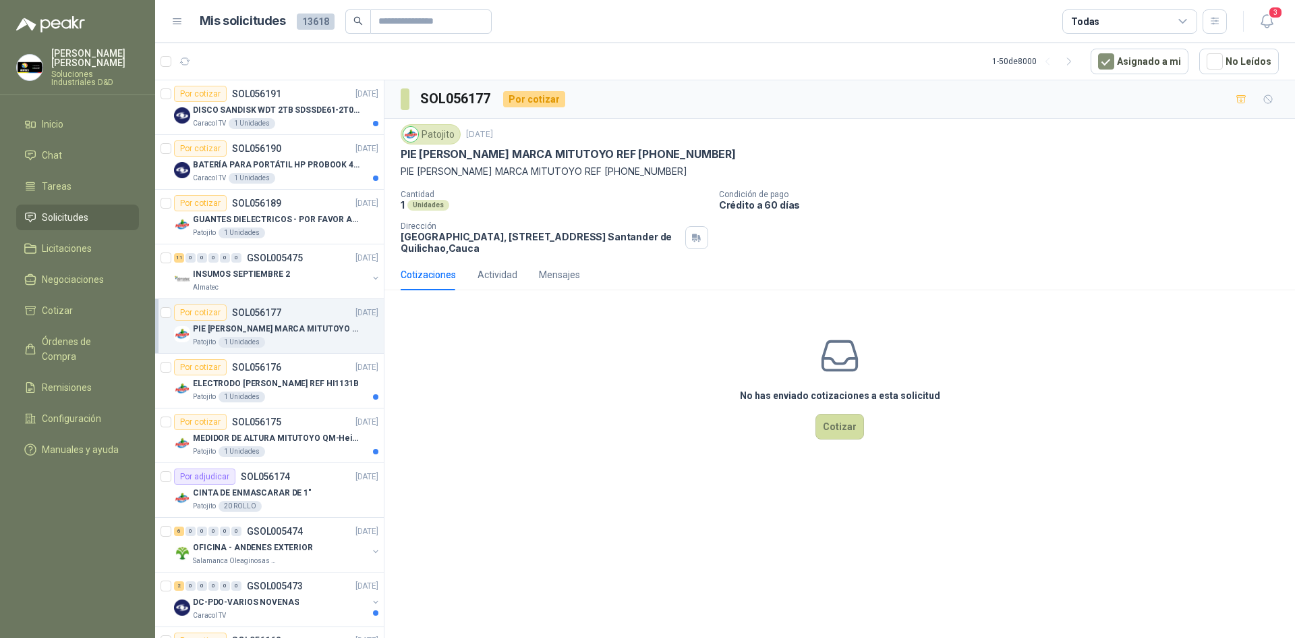
click at [449, 393] on div "No has enviado cotizaciones a esta solicitud Cotizar" at bounding box center [840, 387] width 911 height 172
click at [251, 389] on p "ELECTRODO HANNAH REF HI1131B" at bounding box center [276, 383] width 166 height 13
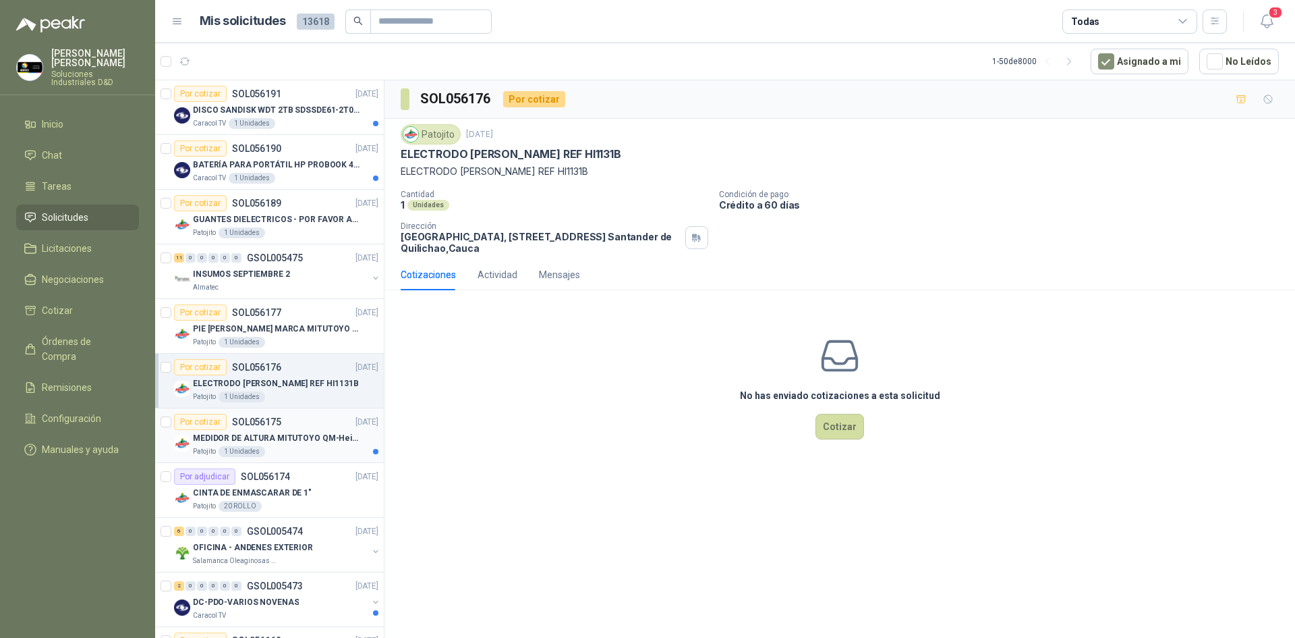
click at [308, 438] on p "MEDIDOR DE ALTURA MITUTOYO QM-Height 518-245" at bounding box center [277, 438] width 168 height 13
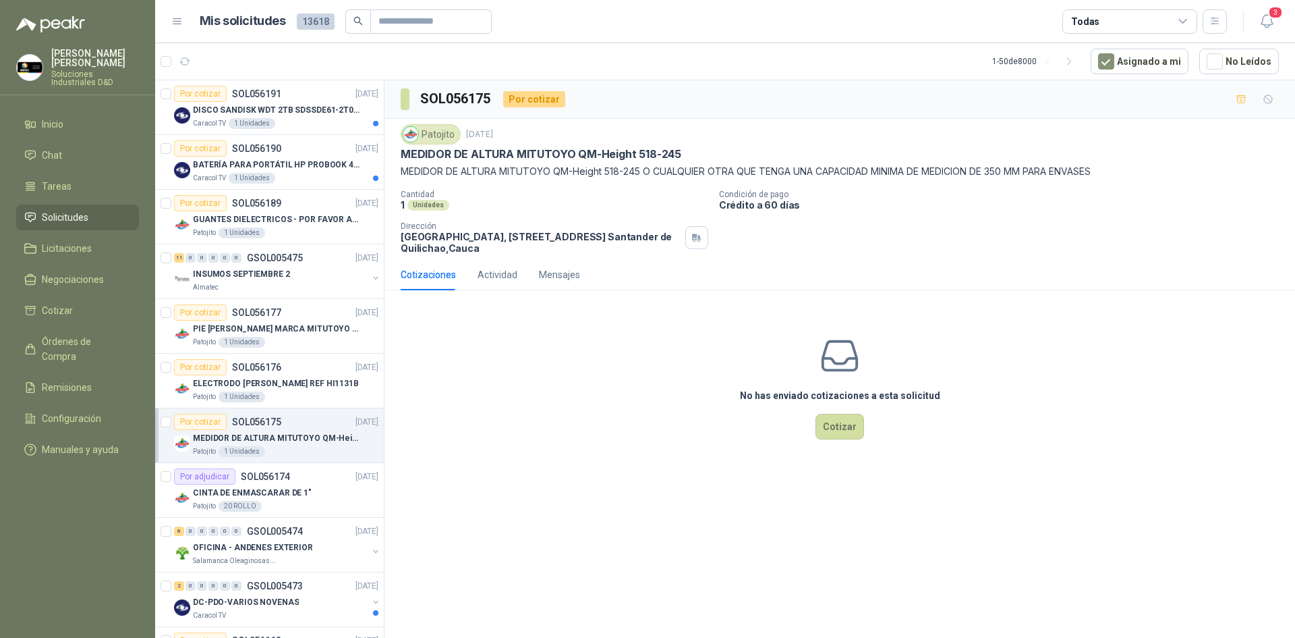
click at [569, 154] on p "MEDIDOR DE ALTURA MITUTOYO QM-Height 518-245" at bounding box center [541, 154] width 281 height 14
click at [284, 127] on div "Caracol TV 1 Unidades" at bounding box center [286, 123] width 186 height 11
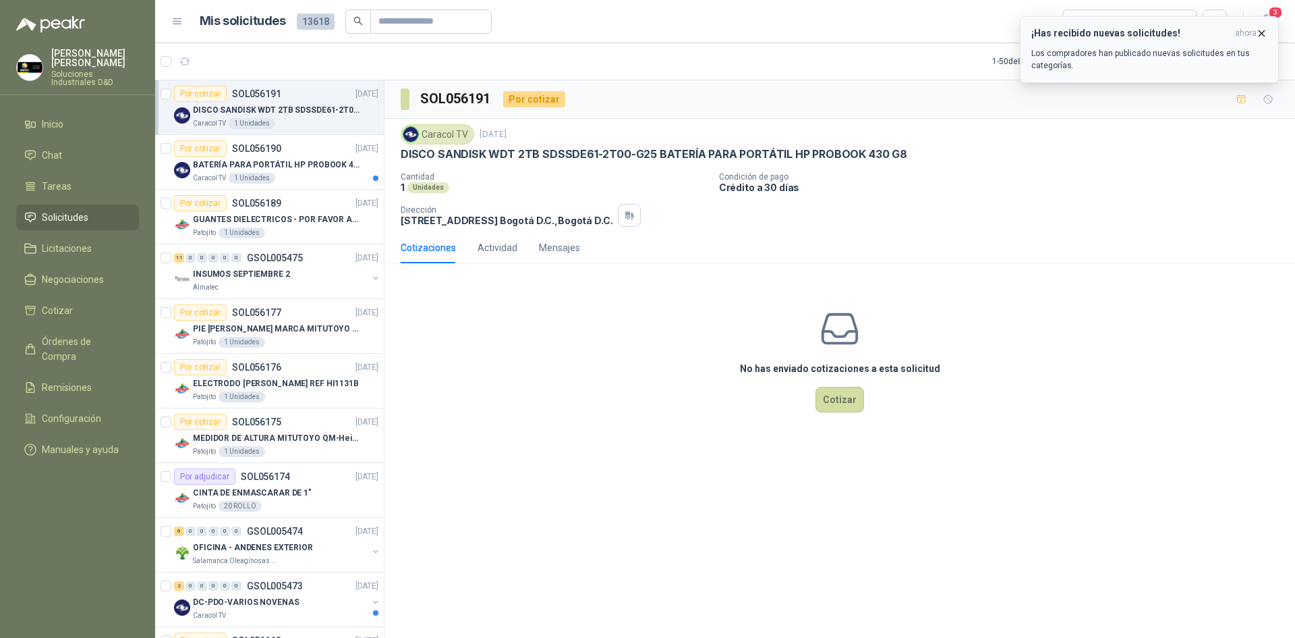
click at [1256, 34] on icon "button" at bounding box center [1261, 33] width 11 height 11
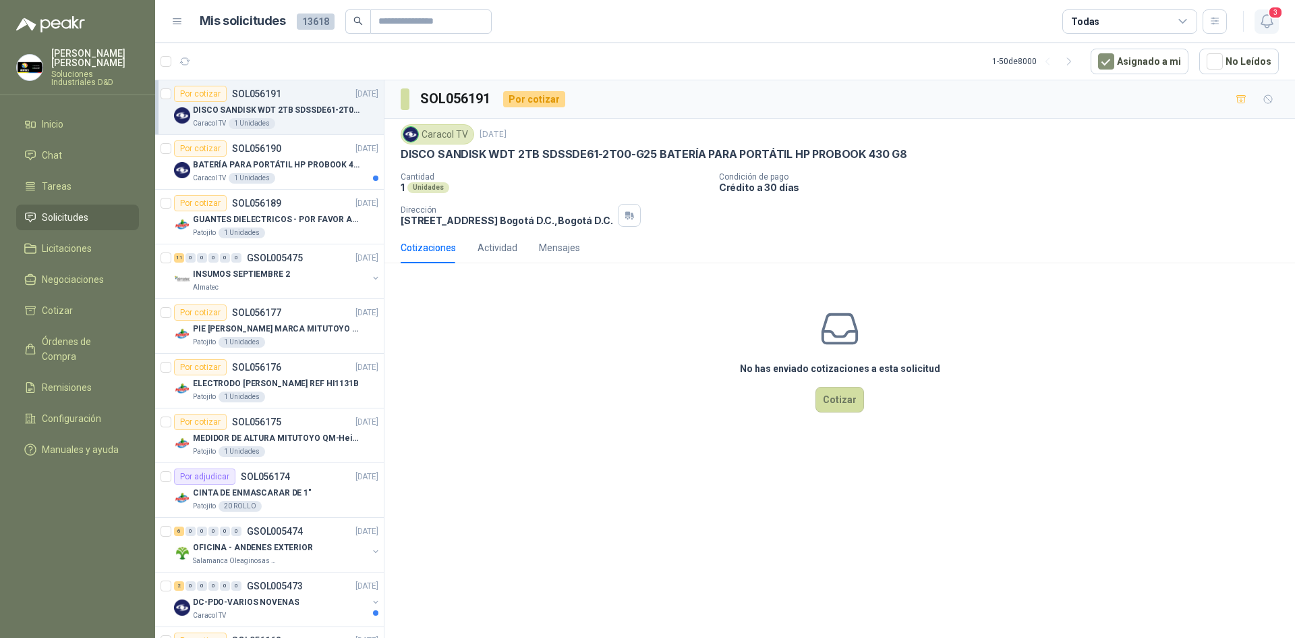
click at [1262, 23] on icon "button" at bounding box center [1266, 21] width 11 height 13
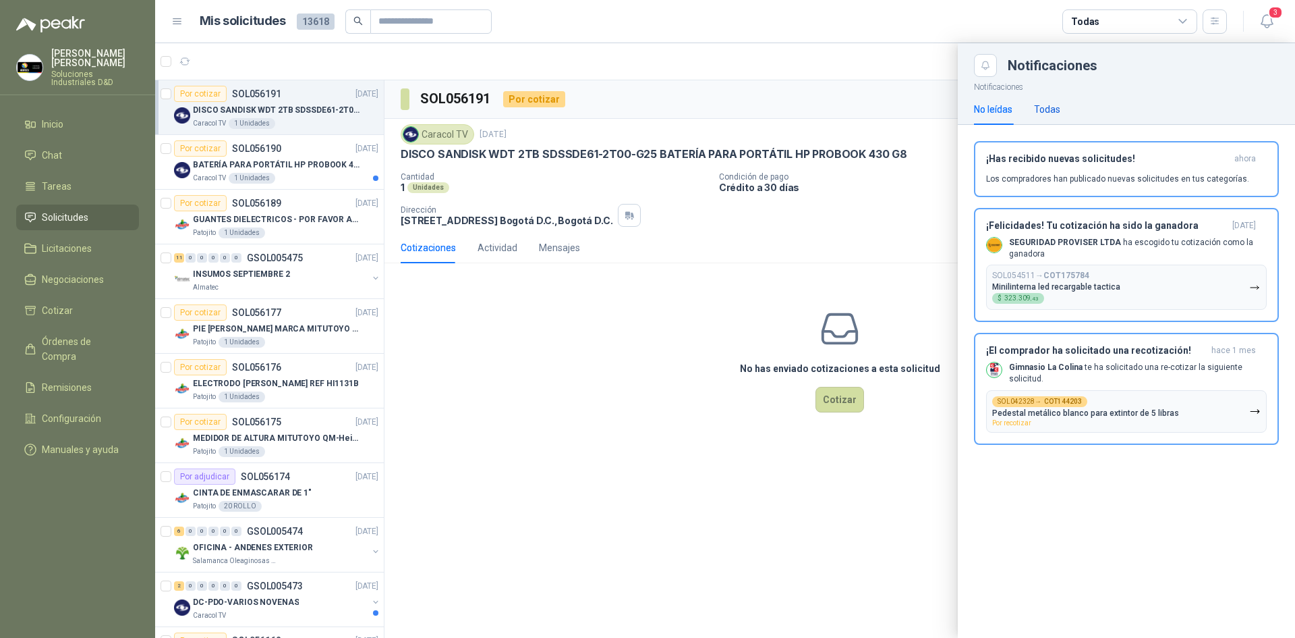
click at [1047, 113] on div "Todas" at bounding box center [1047, 109] width 26 height 15
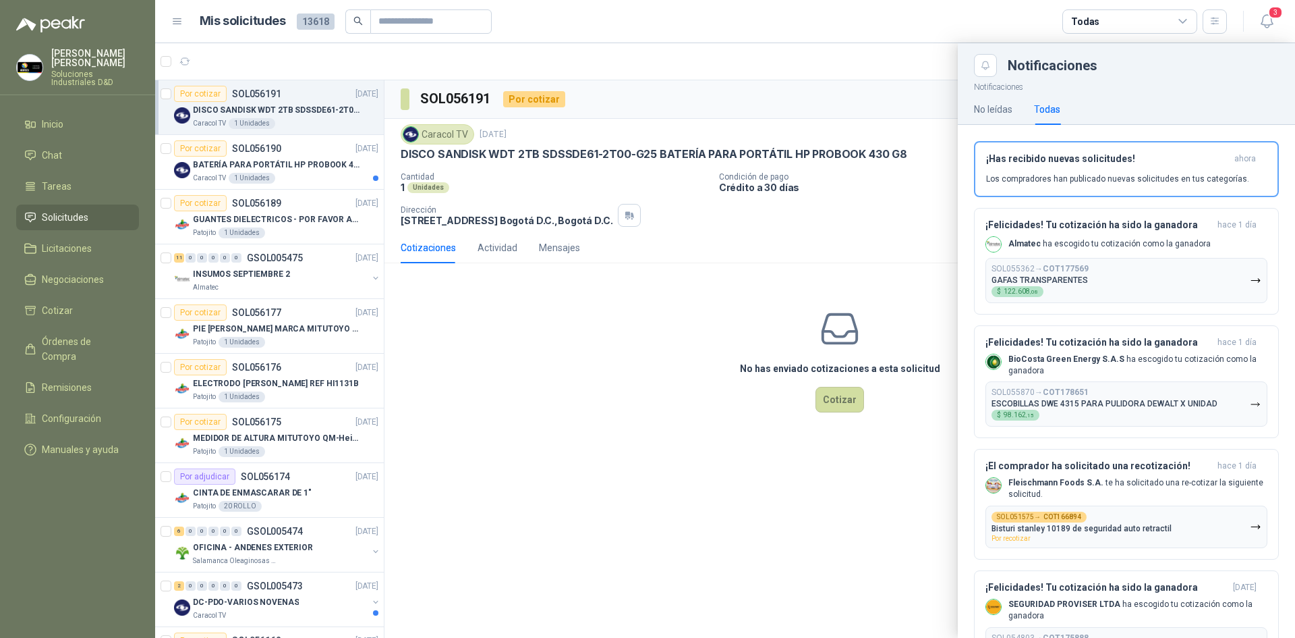
click at [793, 31] on article "Mis solicitudes 13618 Todas" at bounding box center [714, 21] width 1028 height 24
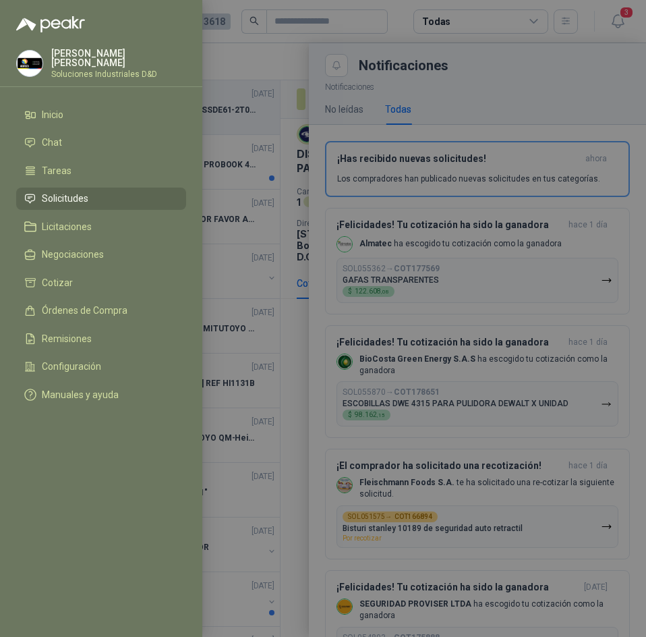
click at [385, 107] on div at bounding box center [323, 318] width 646 height 637
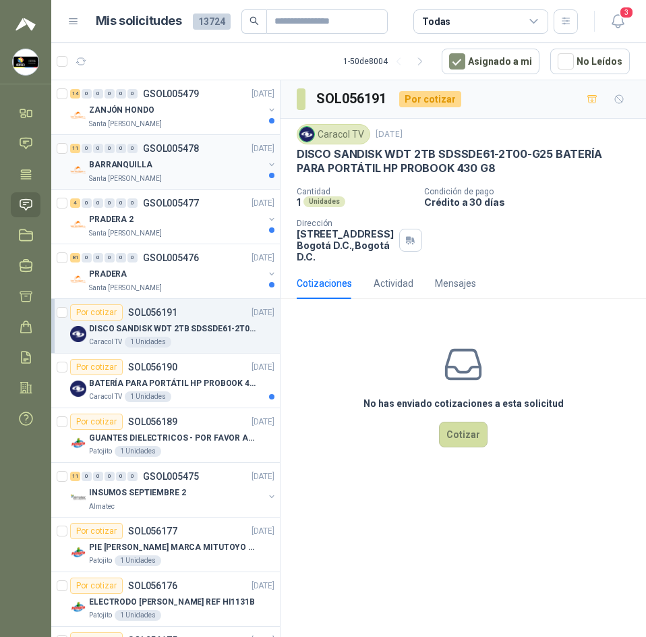
click at [190, 167] on div "BARRANQUILLA" at bounding box center [176, 165] width 175 height 16
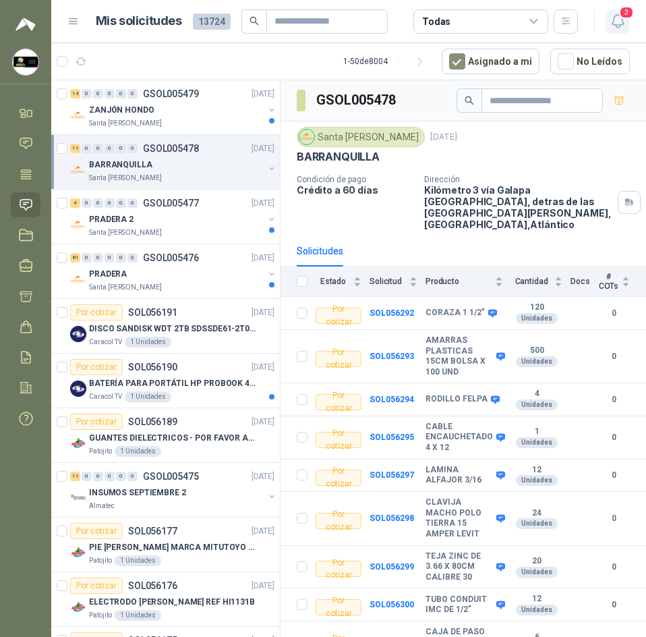
click at [633, 11] on span "3" at bounding box center [626, 12] width 15 height 13
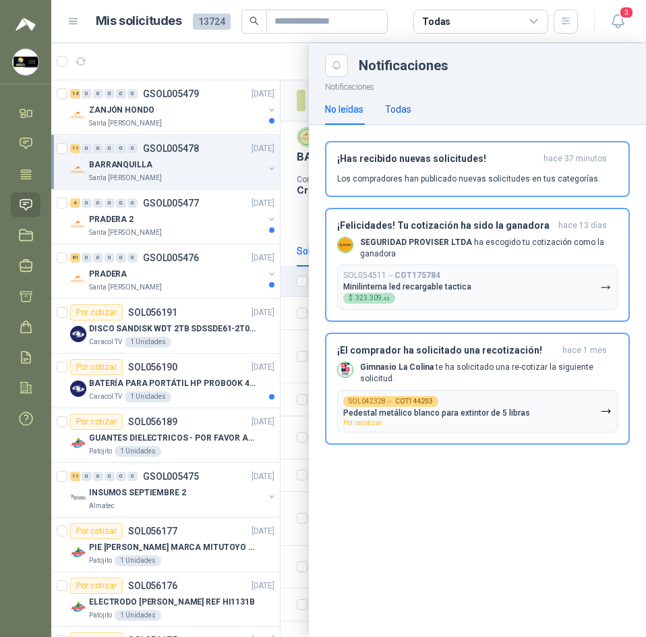
click at [395, 103] on div "Todas" at bounding box center [398, 109] width 26 height 15
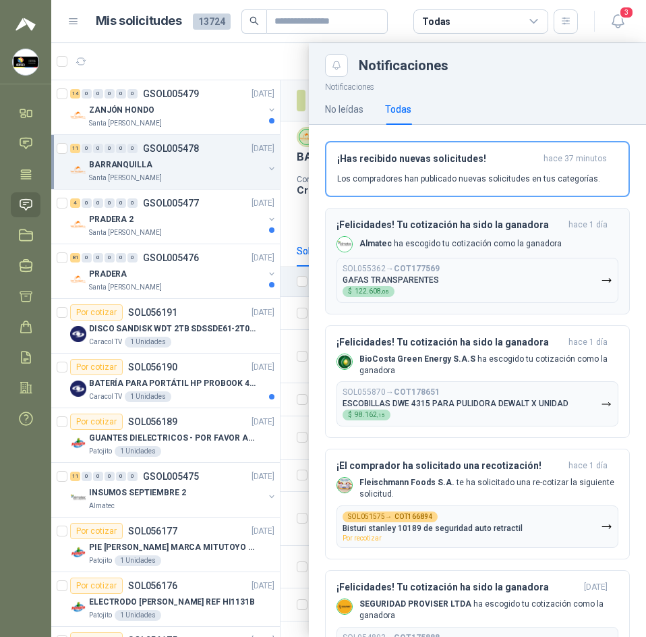
click at [451, 273] on button "SOL055362 → COT177569 GAFAS TRANSPARENTES $ 122.608 ,08" at bounding box center [478, 280] width 282 height 45
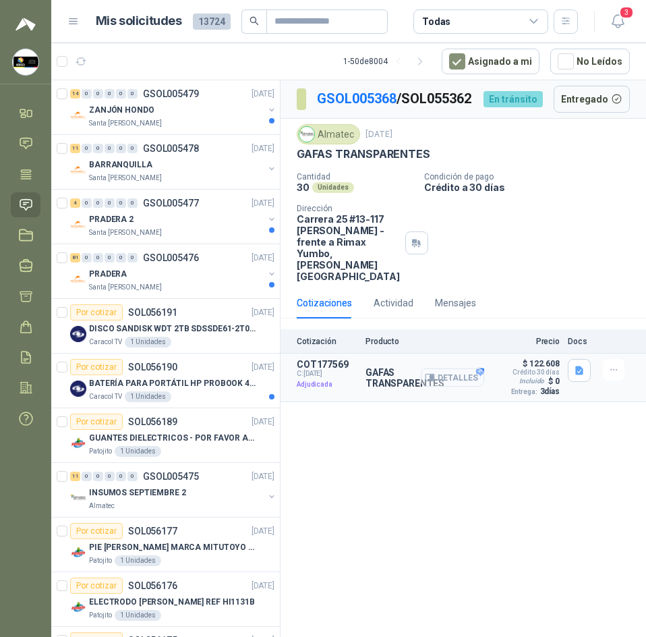
click at [466, 368] on button "Detalles" at bounding box center [452, 377] width 63 height 18
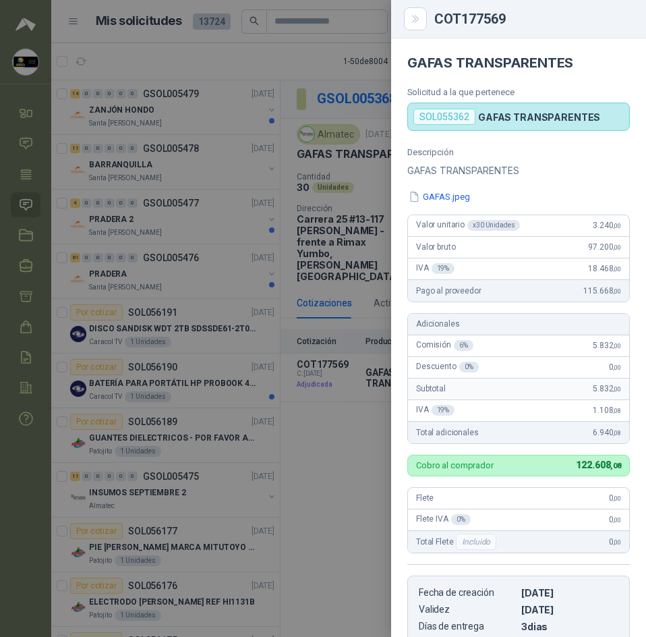
click at [343, 166] on div at bounding box center [323, 318] width 646 height 637
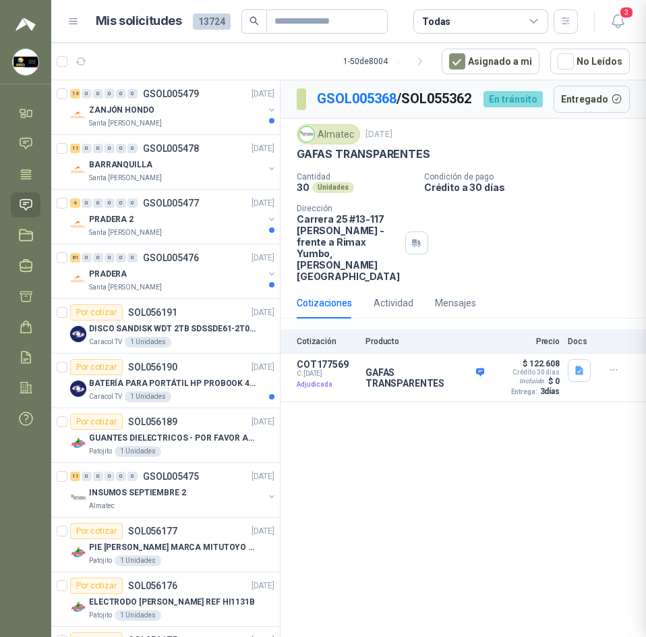
scroll to position [248, 0]
click at [609, 12] on button "3" at bounding box center [618, 21] width 24 height 24
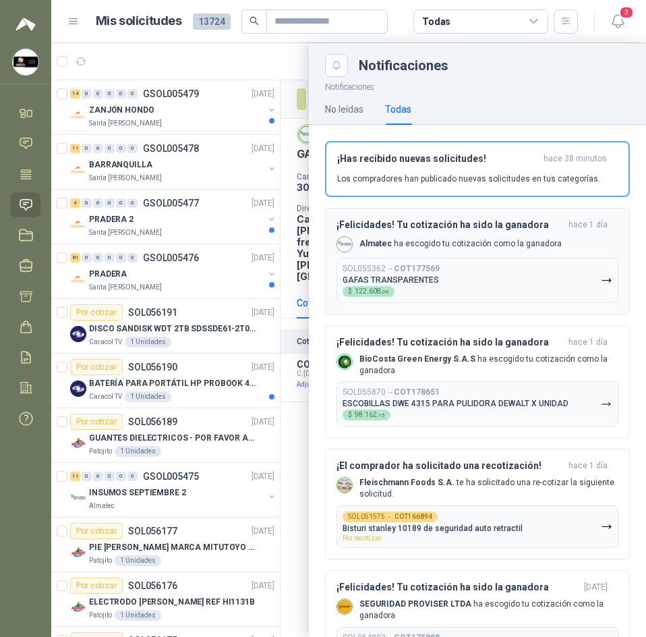
click at [407, 277] on p "GAFAS TRANSPARENTES" at bounding box center [391, 279] width 96 height 9
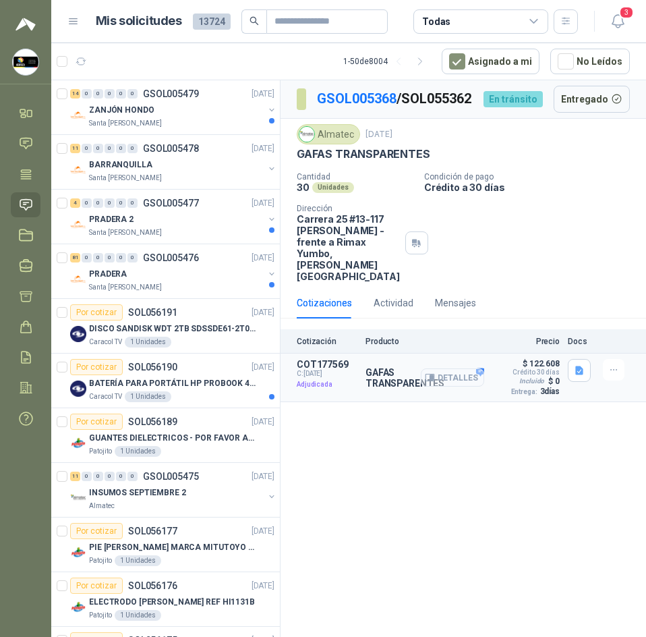
click at [455, 369] on button "Detalles" at bounding box center [452, 377] width 63 height 18
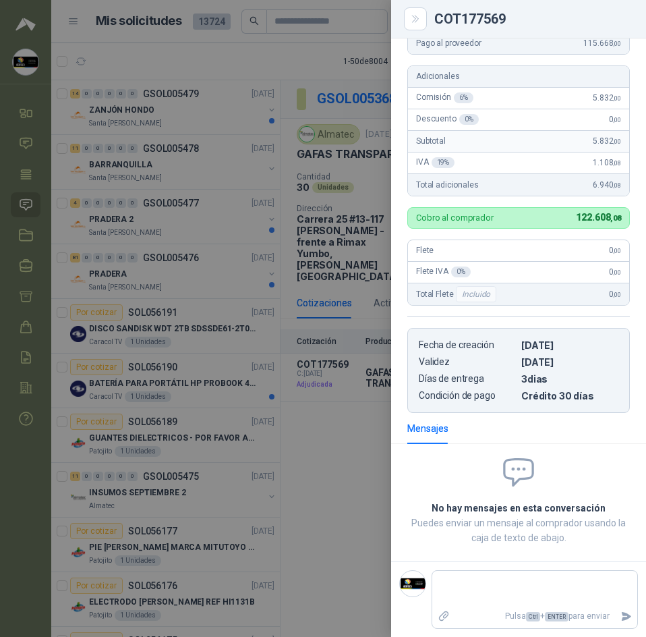
click at [323, 359] on div at bounding box center [323, 318] width 646 height 637
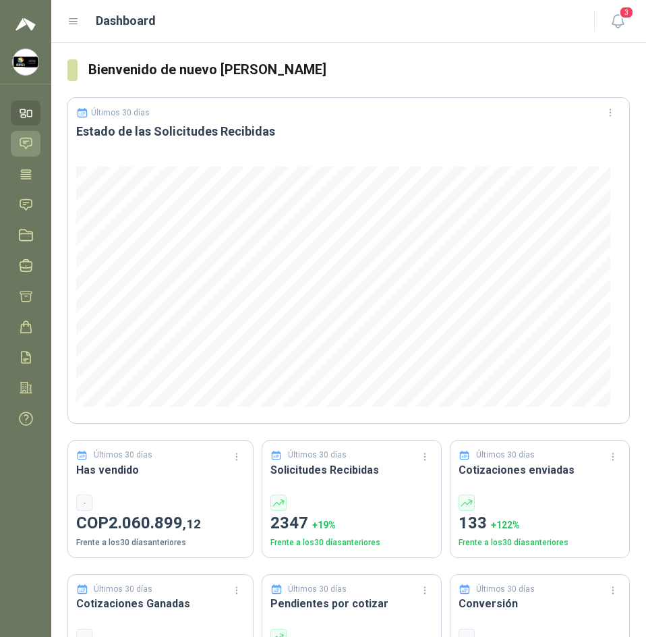
click at [26, 141] on icon at bounding box center [25, 143] width 11 height 11
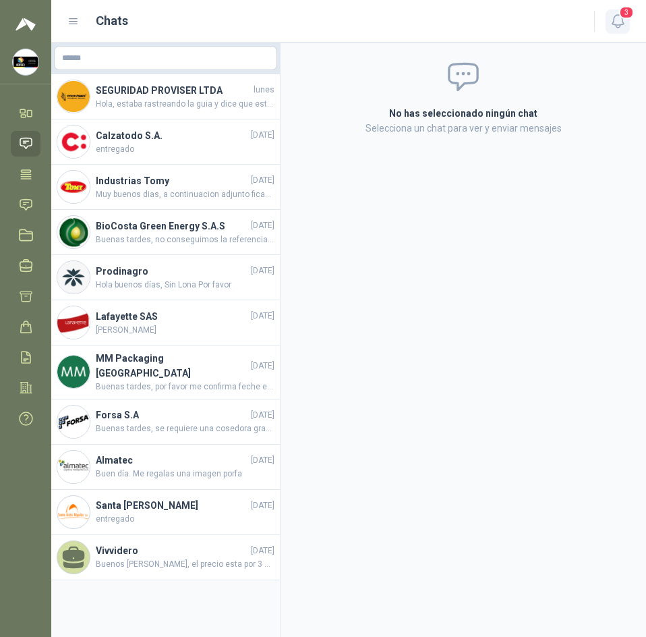
click at [615, 20] on icon "button" at bounding box center [618, 21] width 17 height 17
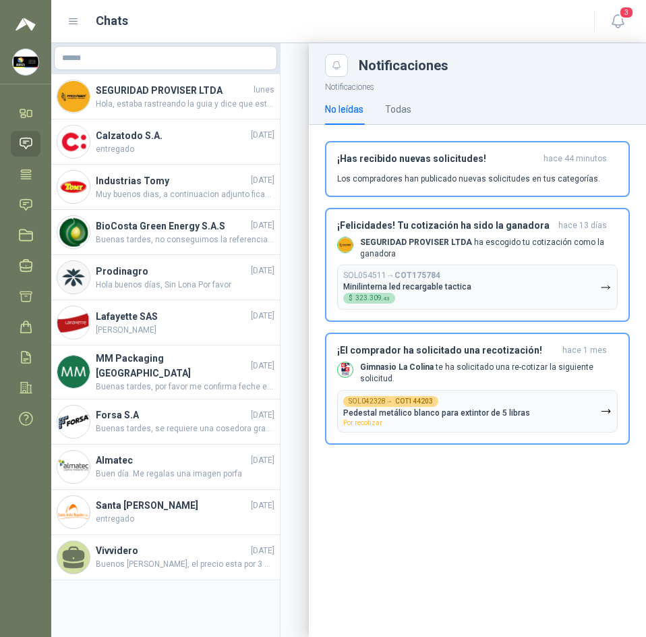
click at [424, 109] on div "No leídas Todas" at bounding box center [477, 109] width 305 height 31
click at [409, 110] on div "Todas" at bounding box center [398, 109] width 26 height 15
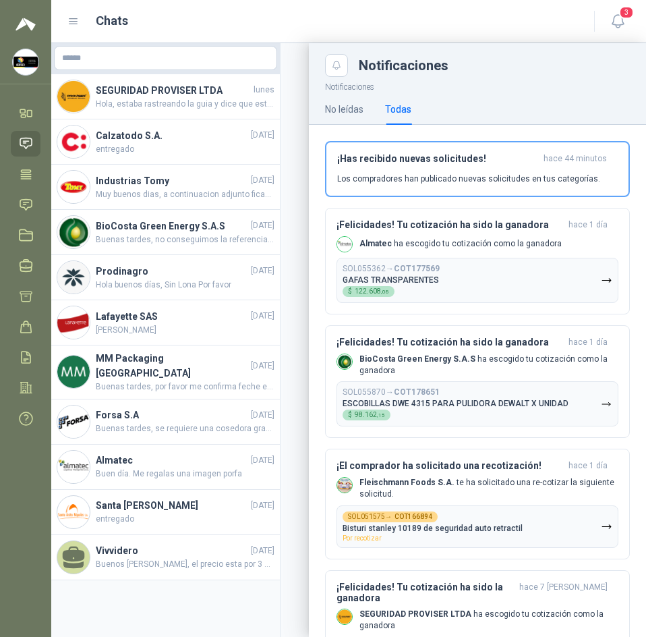
drag, startPoint x: 279, startPoint y: 20, endPoint x: 225, endPoint y: 5, distance: 56.0
click at [278, 18] on div "Chats" at bounding box center [322, 20] width 511 height 19
